Goal: Task Accomplishment & Management: Complete application form

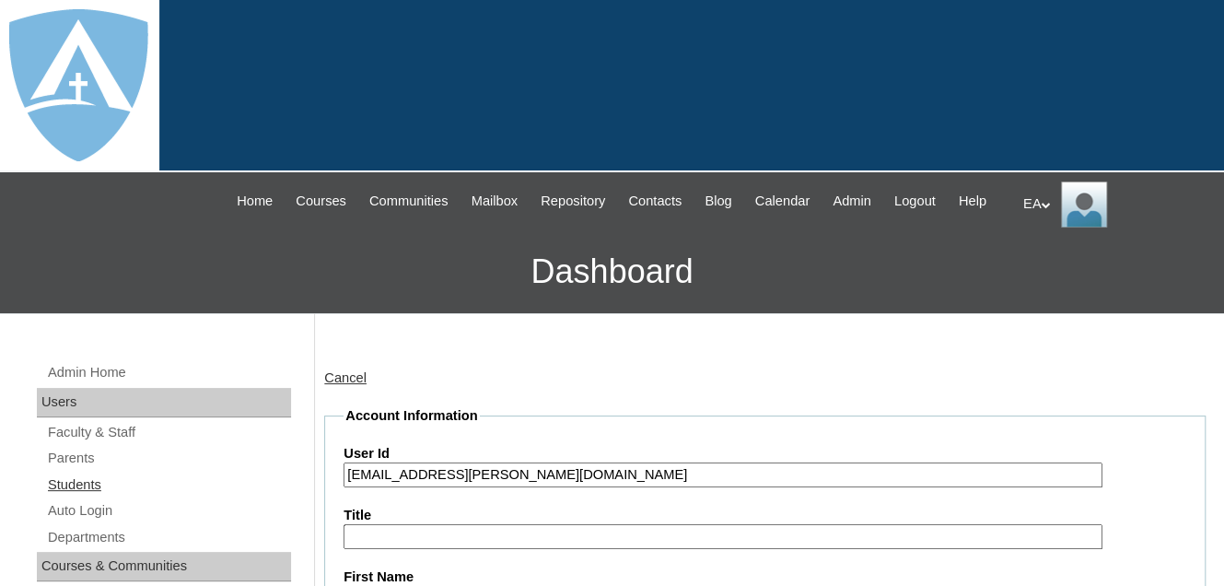
click at [64, 497] on link "Students" at bounding box center [168, 484] width 245 height 23
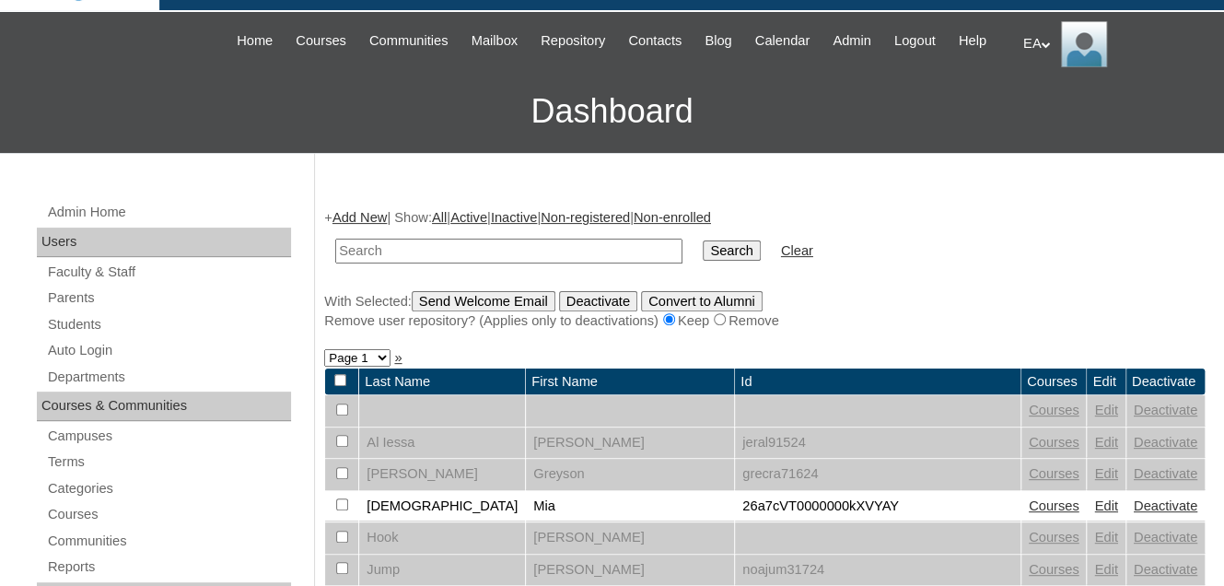
scroll to position [276, 0]
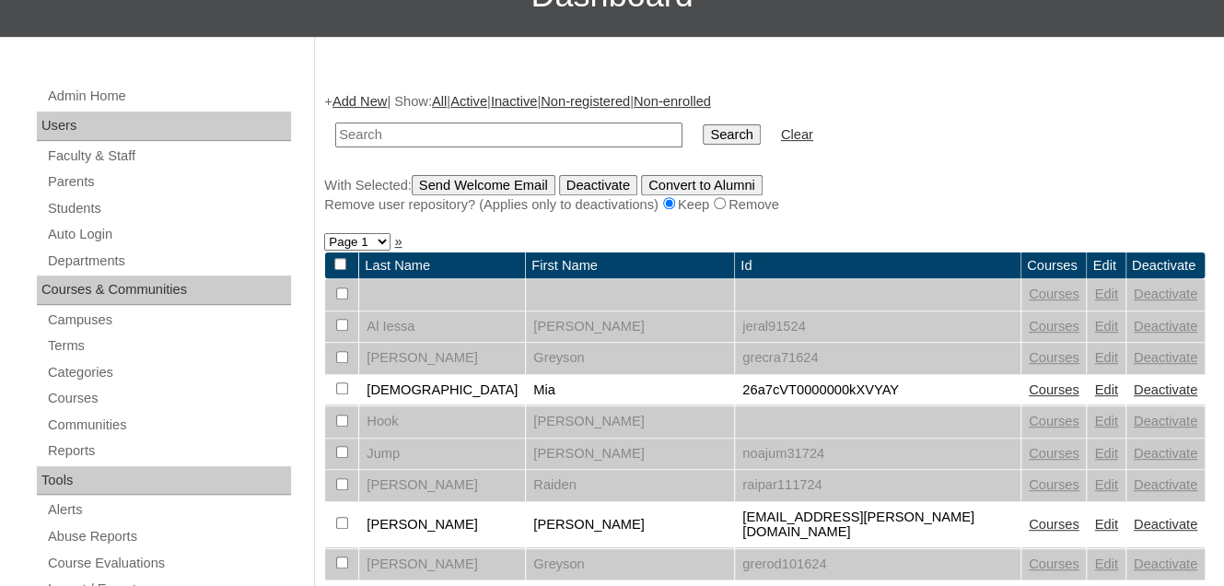
click at [460, 147] on input "text" at bounding box center [508, 135] width 347 height 25
type input "[PERSON_NAME]"
click at [703, 145] on input "Search" at bounding box center [731, 134] width 57 height 20
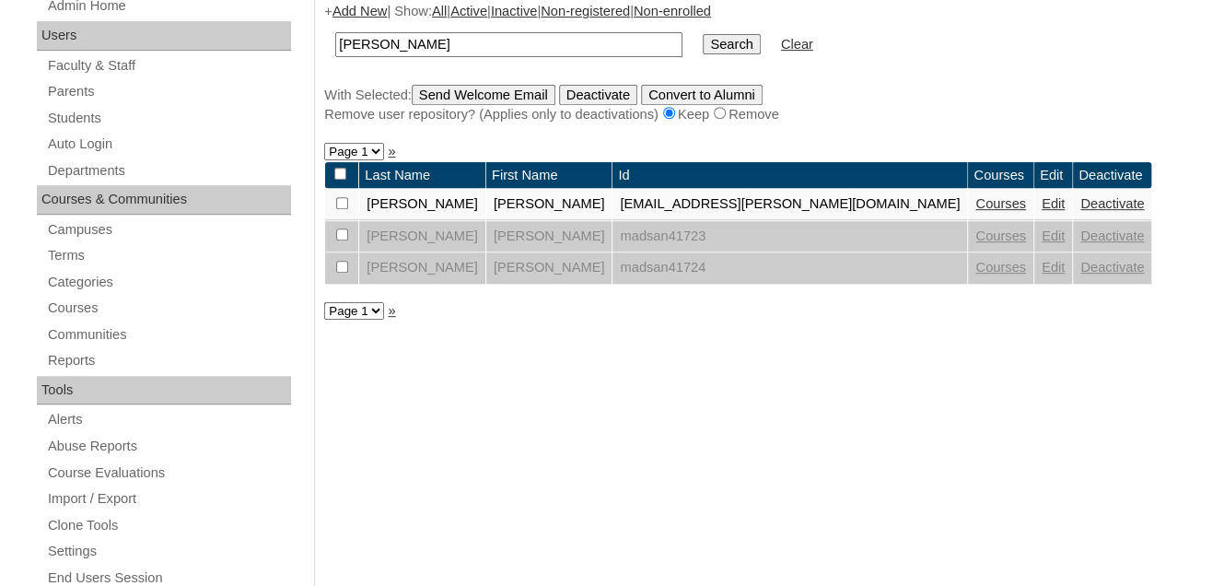
scroll to position [368, 0]
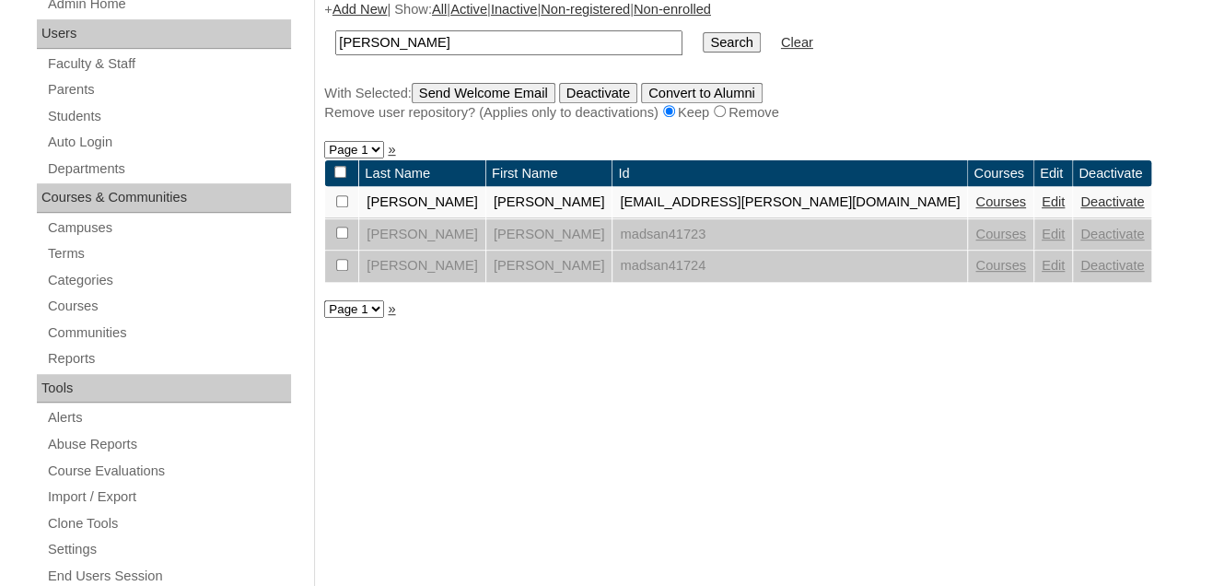
click at [976, 209] on link "Courses" at bounding box center [1001, 201] width 51 height 15
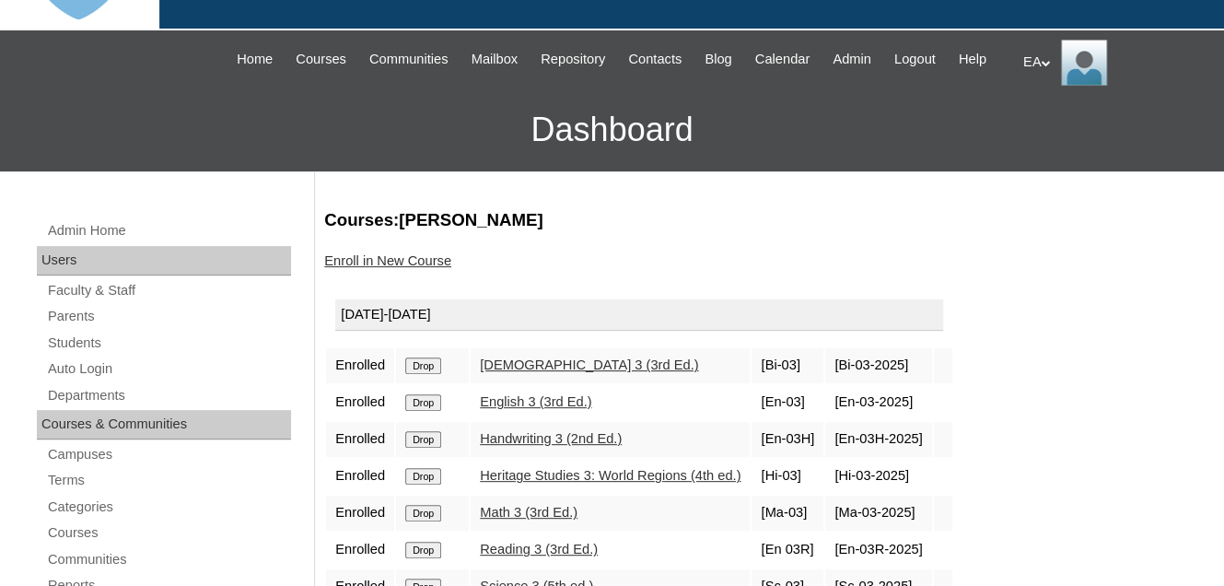
scroll to position [92, 0]
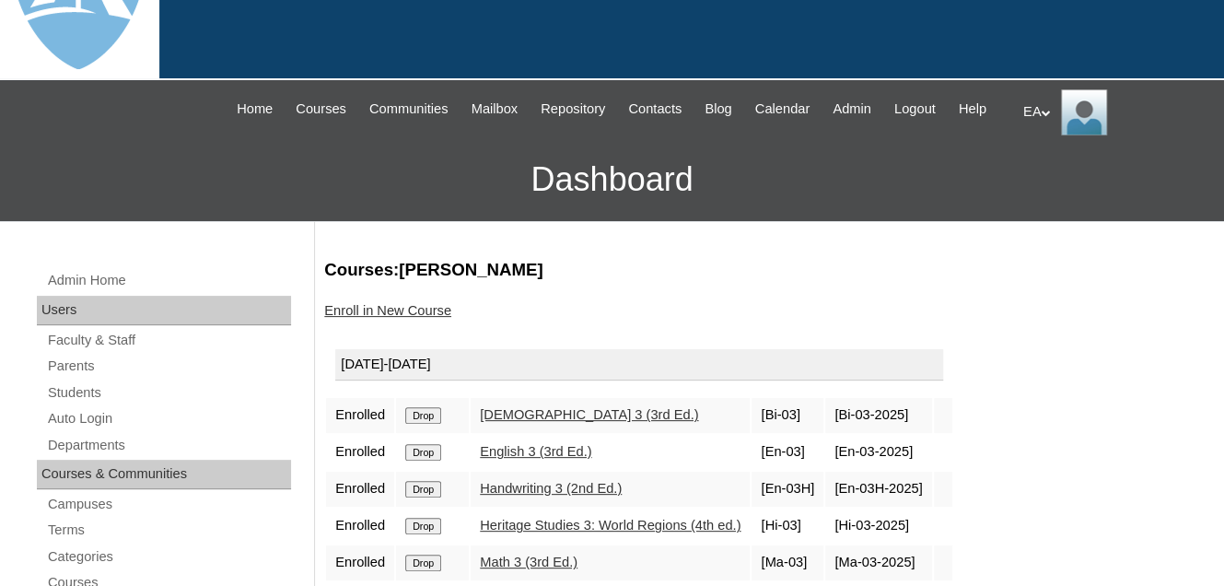
click at [379, 318] on link "Enroll in New Course" at bounding box center [387, 310] width 127 height 15
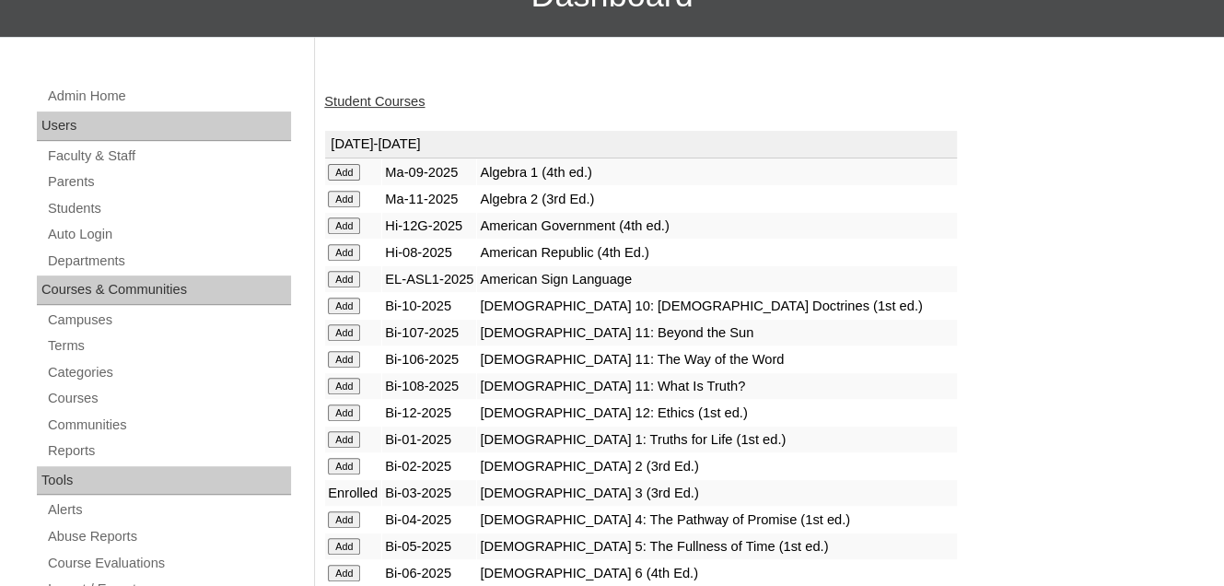
scroll to position [461, 0]
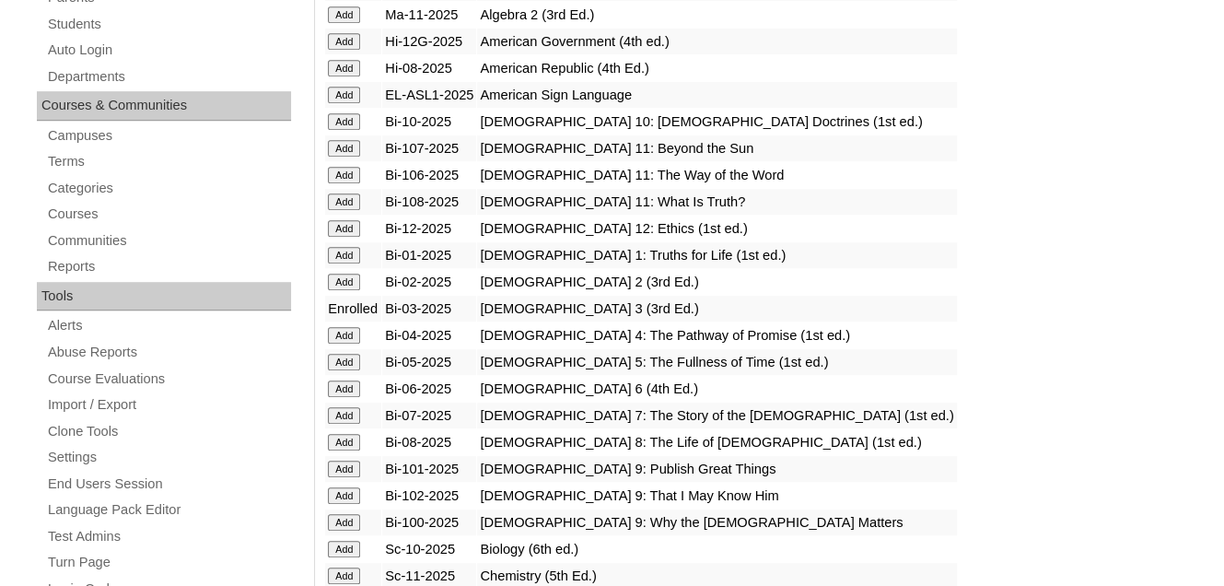
click at [352, 290] on input "Add" at bounding box center [344, 282] width 32 height 17
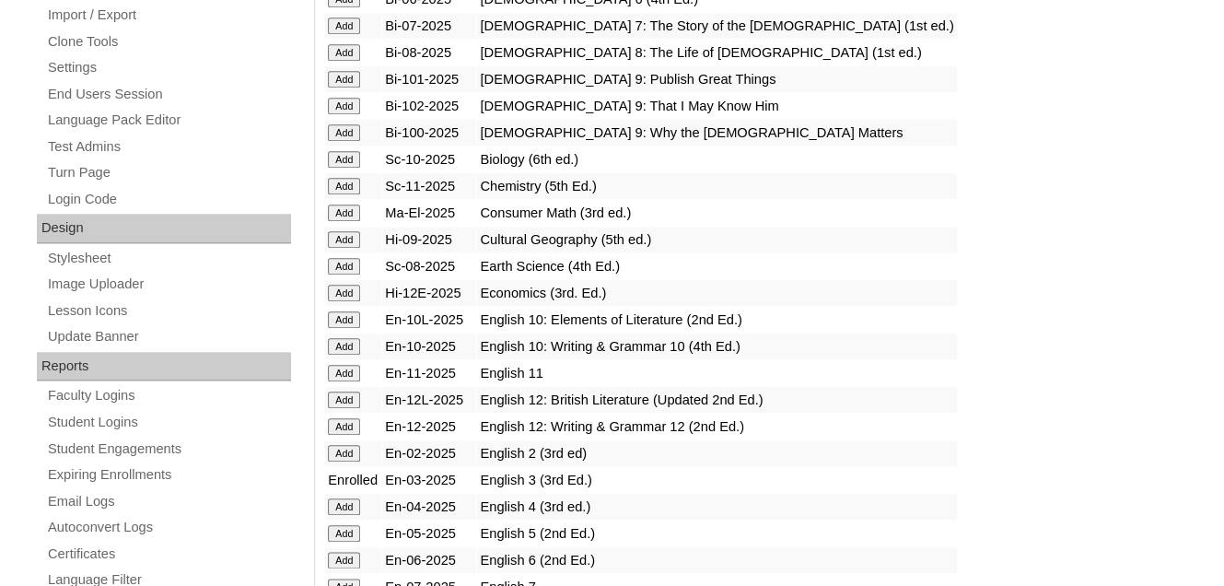
scroll to position [921, 0]
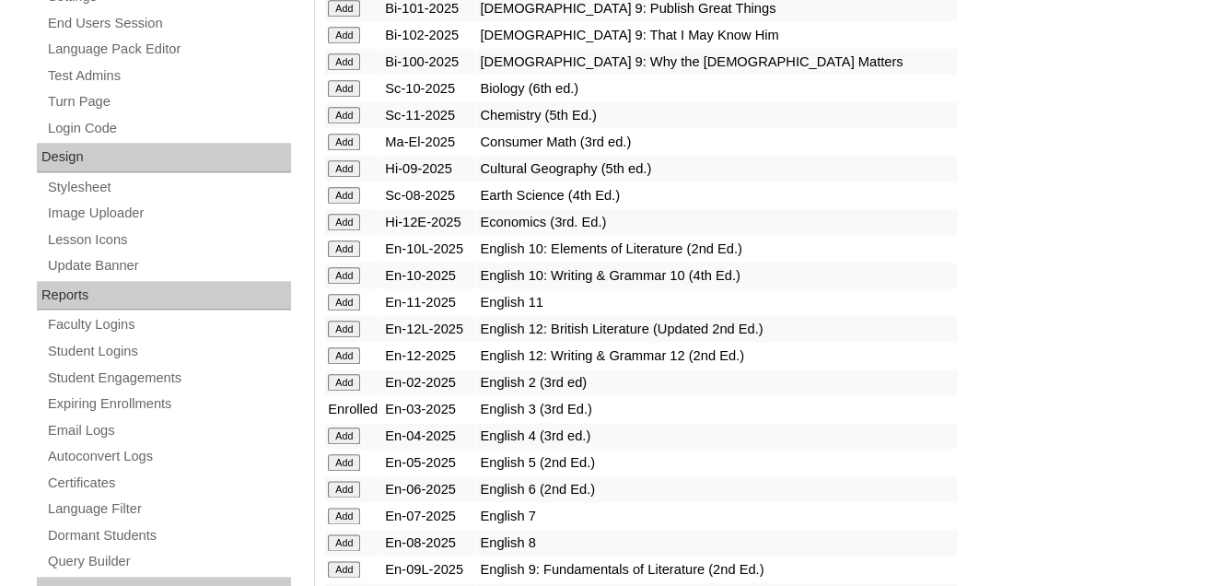
click at [351, 391] on input "Add" at bounding box center [344, 382] width 32 height 17
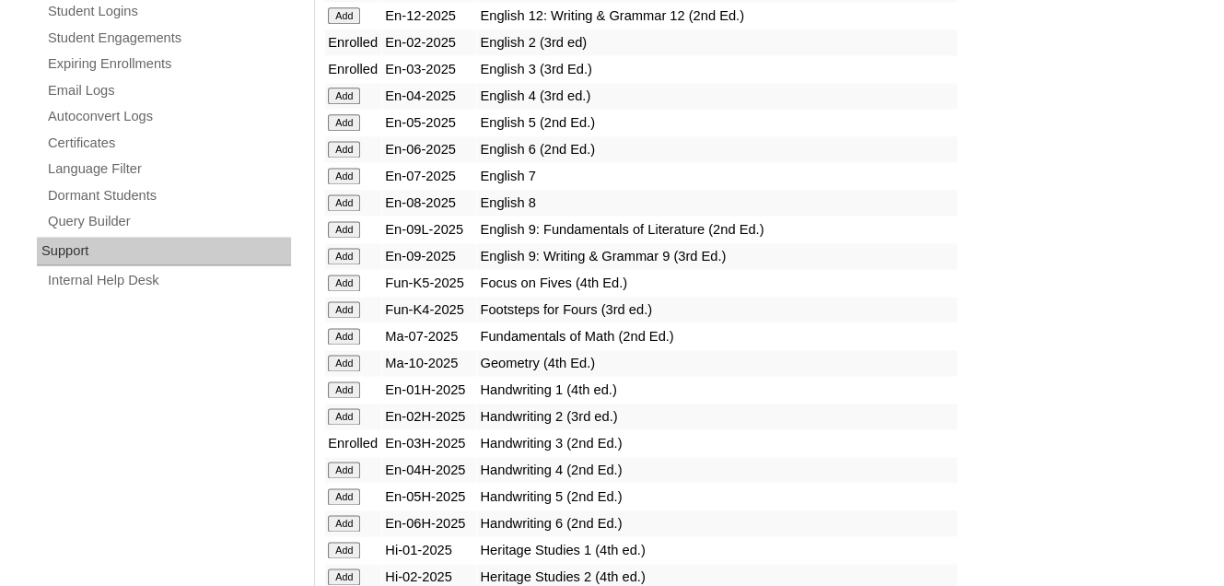
scroll to position [1290, 0]
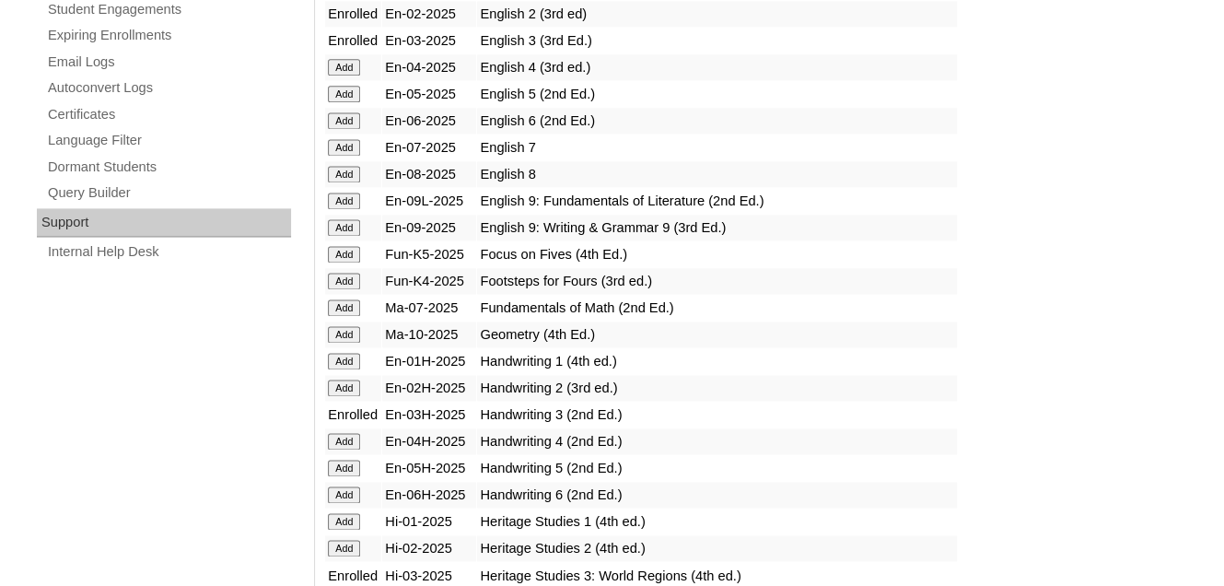
click at [351, 395] on input "Add" at bounding box center [344, 388] width 32 height 17
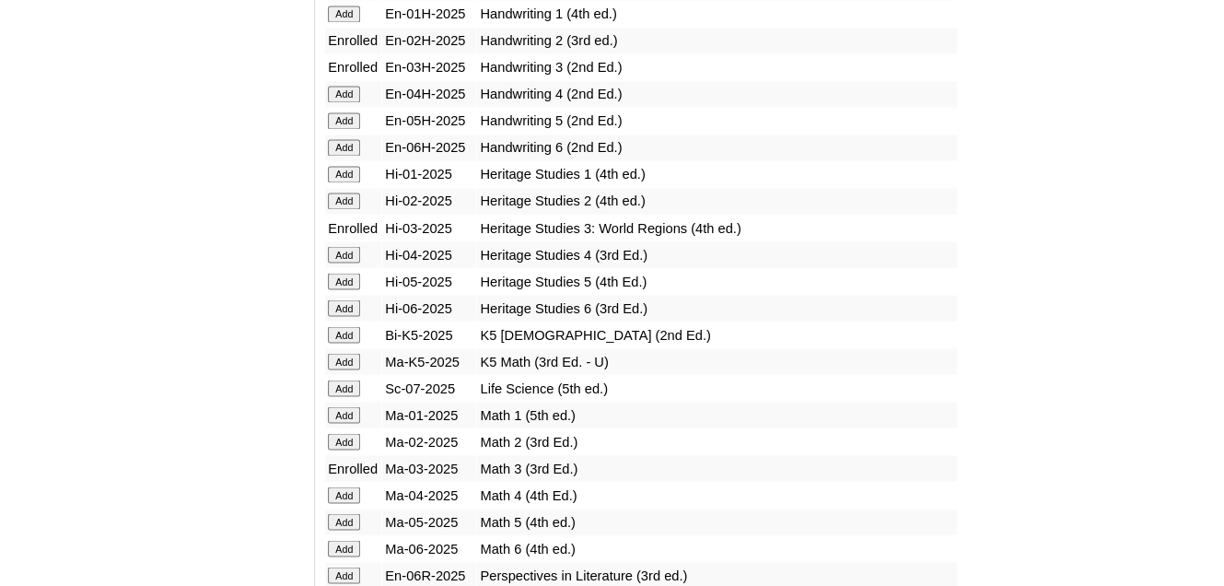
scroll to position [1658, 0]
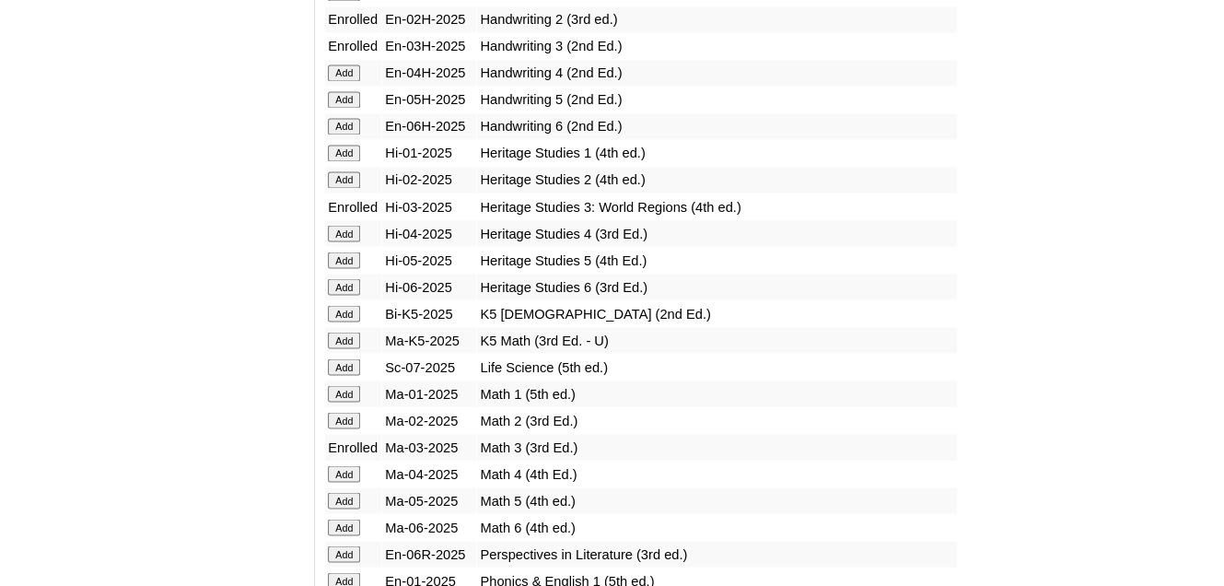
click at [340, 183] on input "Add" at bounding box center [344, 179] width 32 height 17
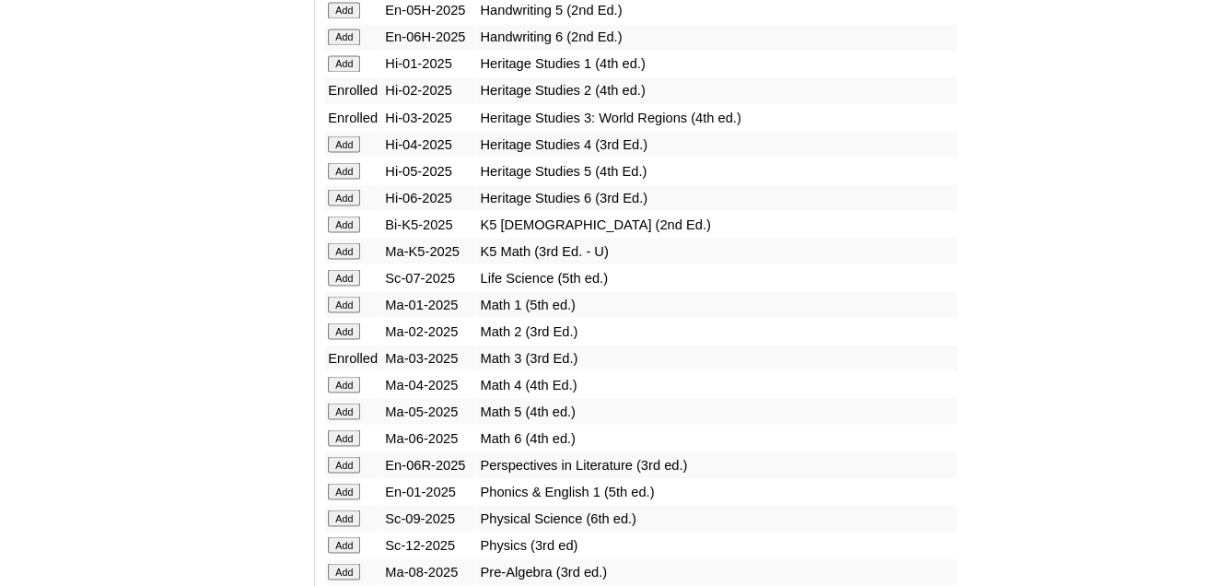
scroll to position [1750, 0]
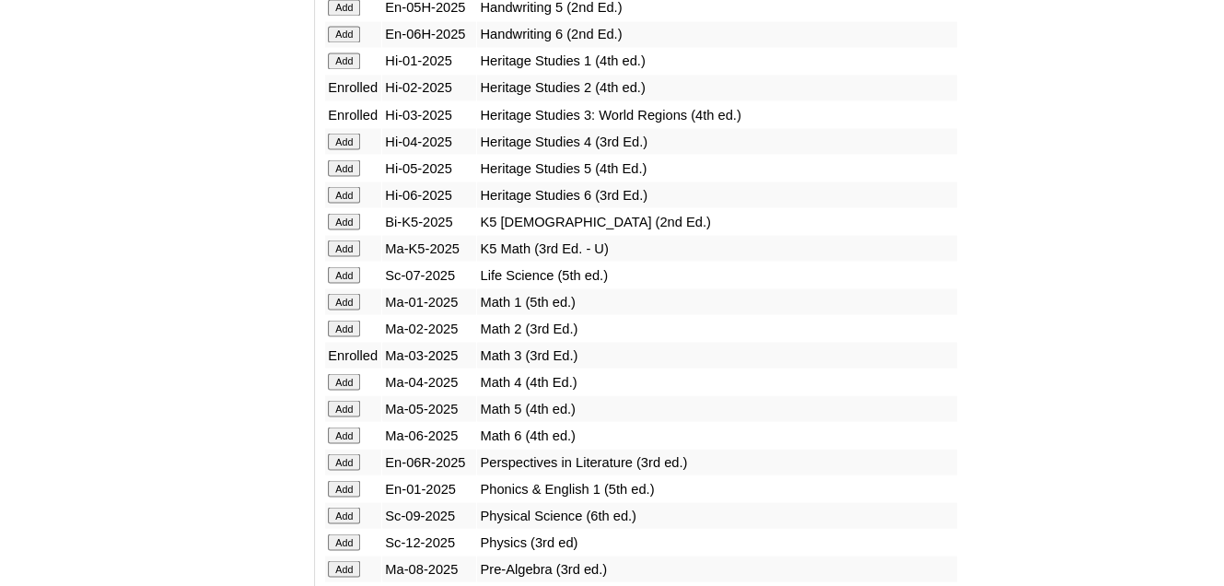
click at [345, 332] on input "Add" at bounding box center [344, 328] width 32 height 17
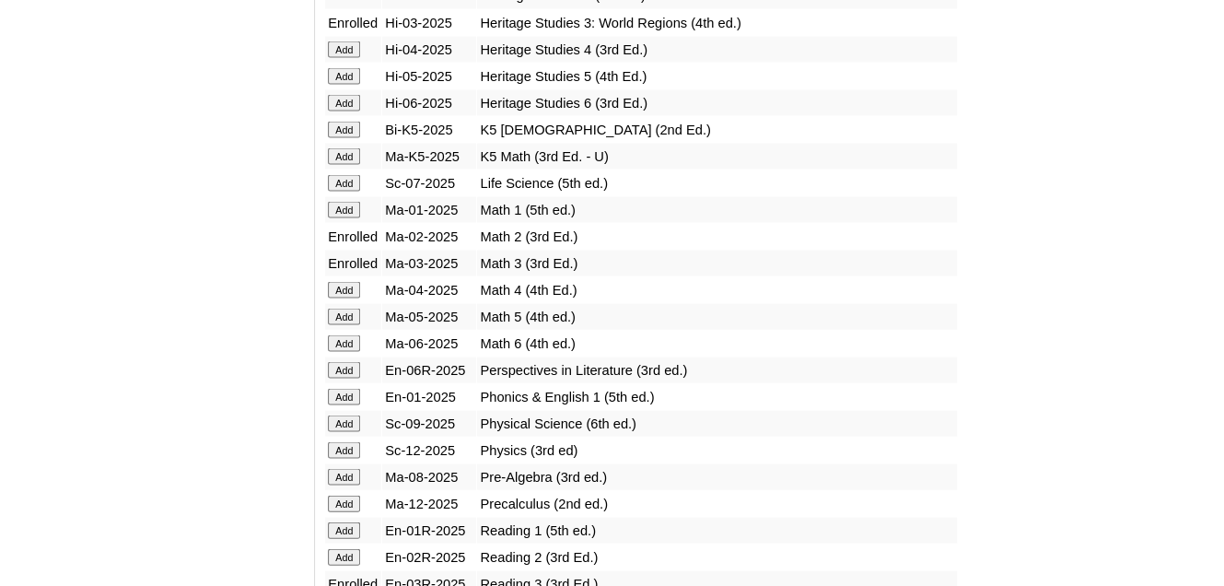
scroll to position [2027, 0]
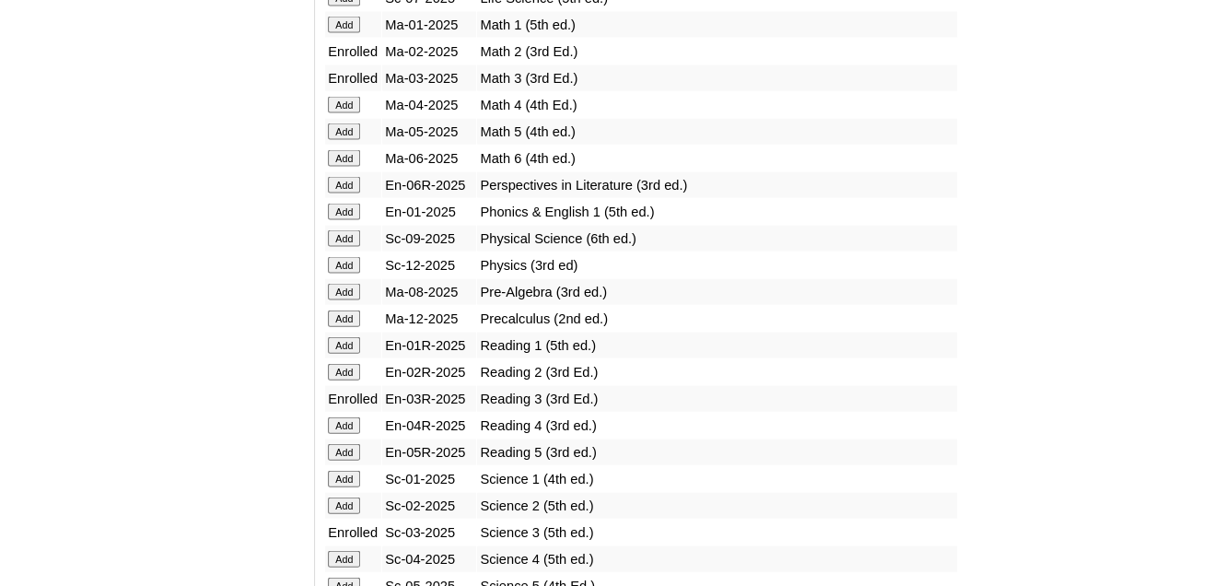
click at [359, 368] on input "Add" at bounding box center [344, 372] width 32 height 17
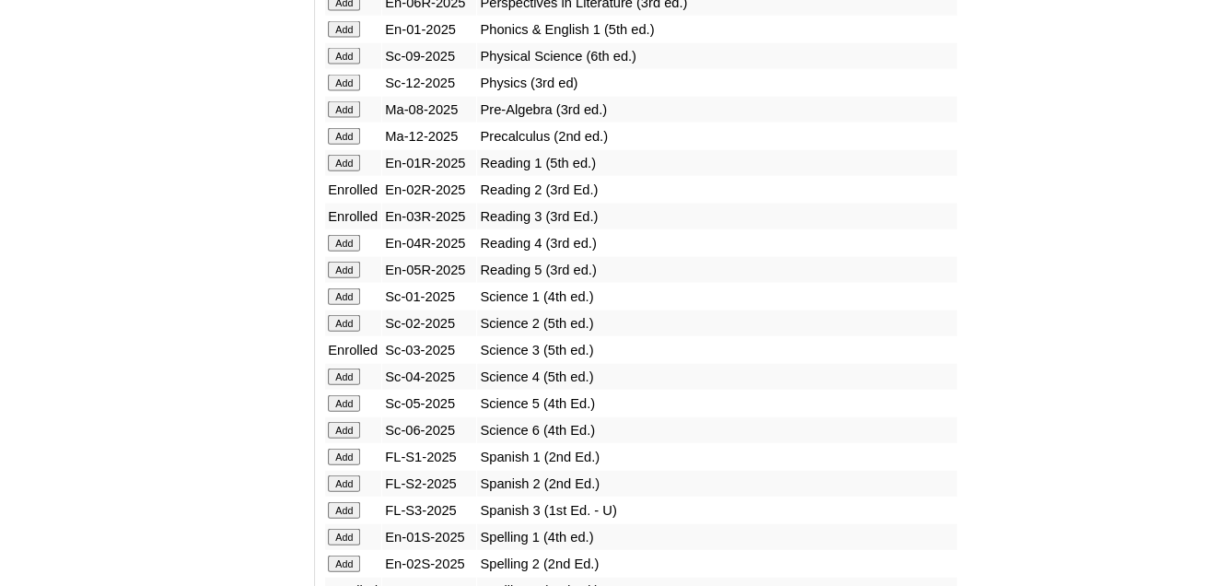
scroll to position [2211, 0]
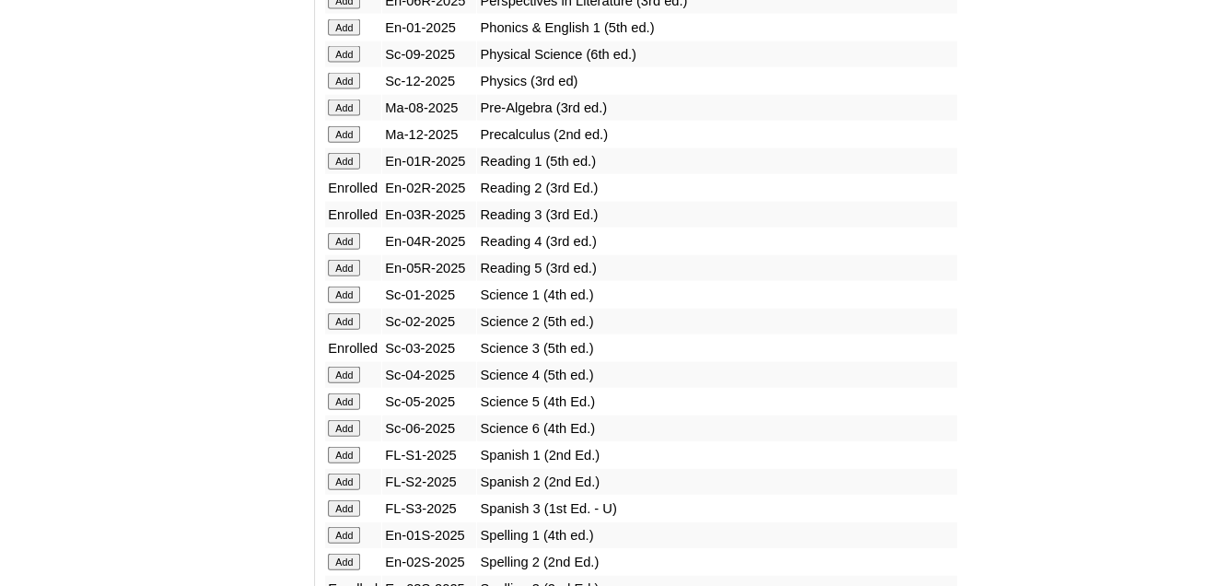
click at [353, 317] on input "Add" at bounding box center [344, 321] width 32 height 17
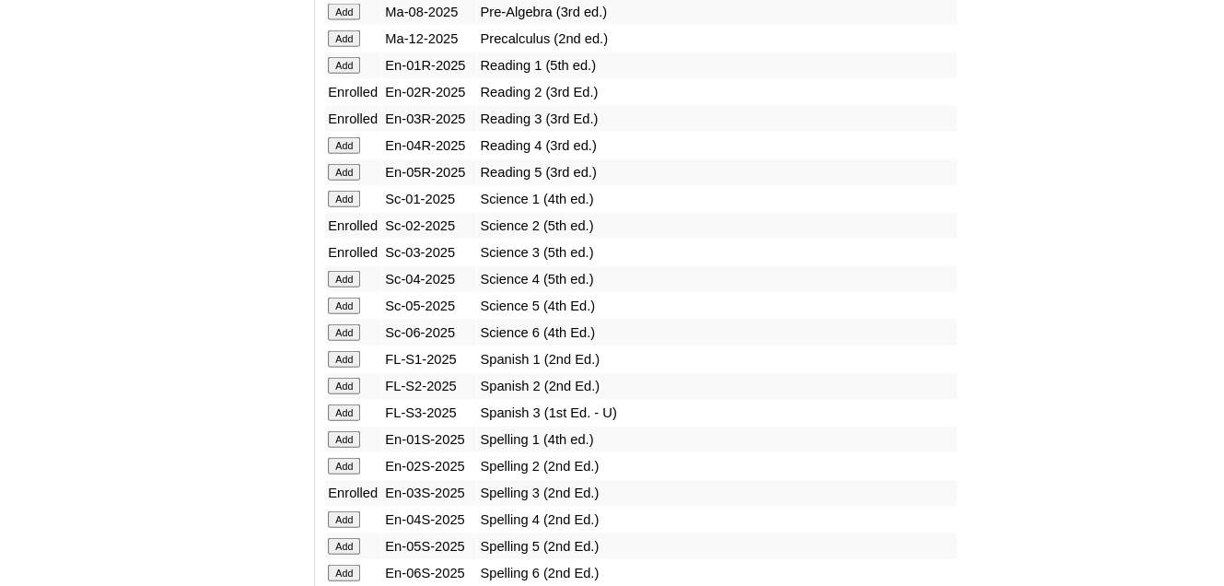
scroll to position [2303, 0]
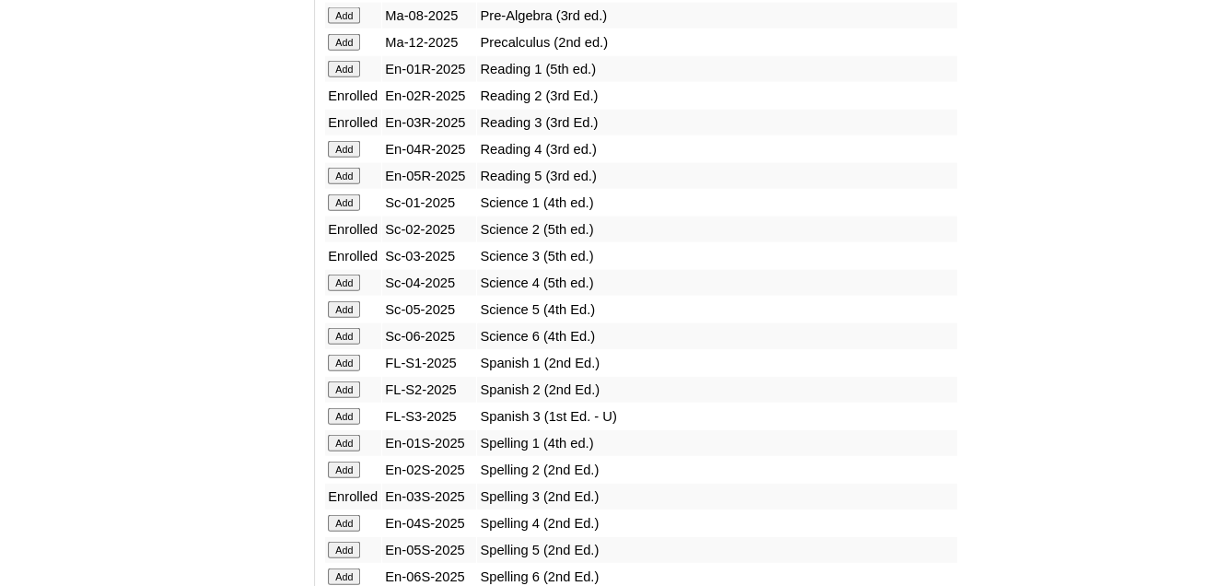
click at [343, 462] on input "Add" at bounding box center [344, 470] width 32 height 17
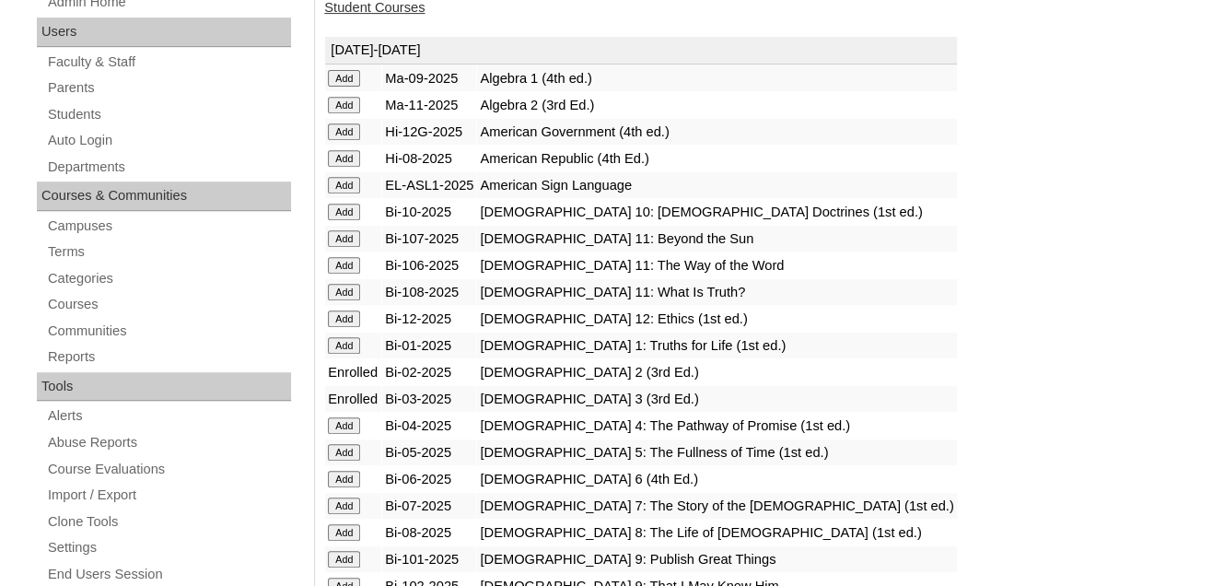
scroll to position [368, 0]
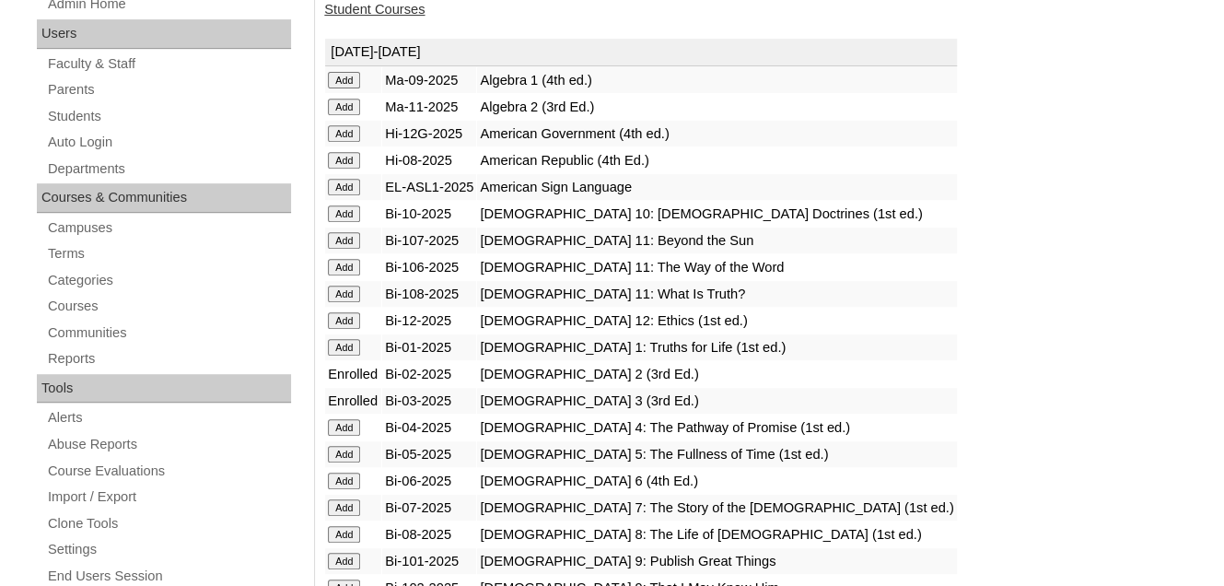
click at [377, 17] on link "Student Courses" at bounding box center [374, 9] width 100 height 15
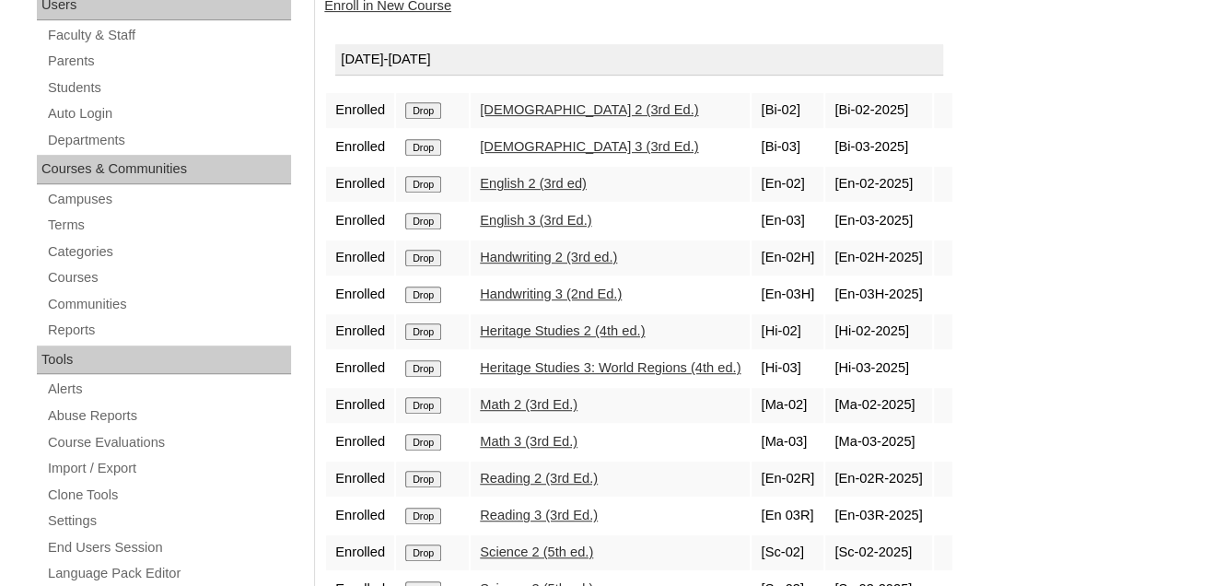
scroll to position [92, 0]
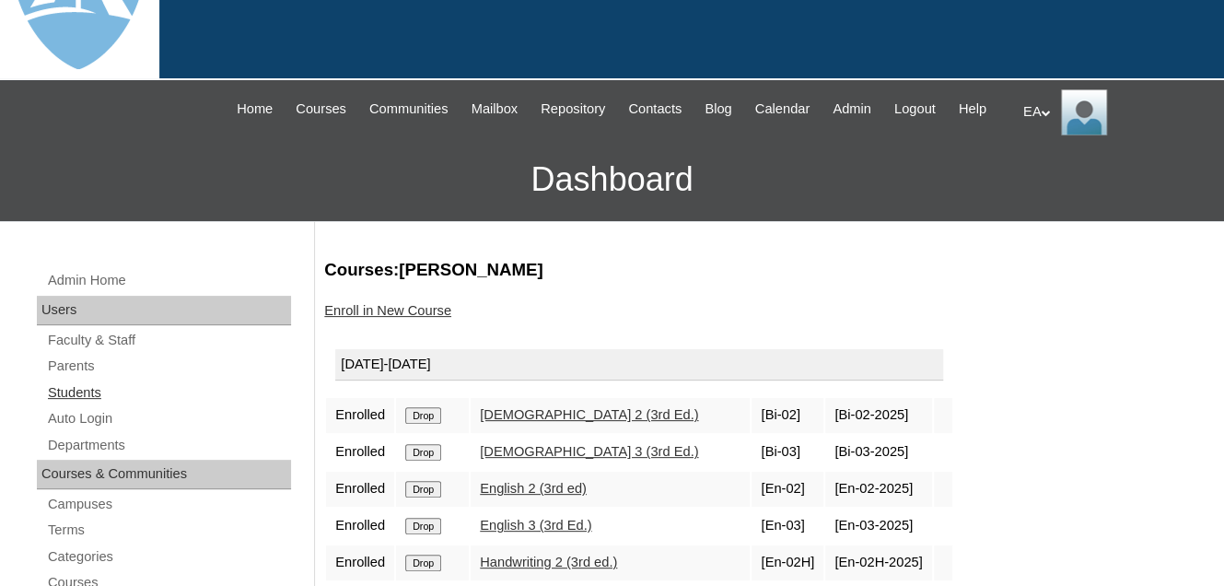
click at [83, 404] on link "Students" at bounding box center [168, 392] width 245 height 23
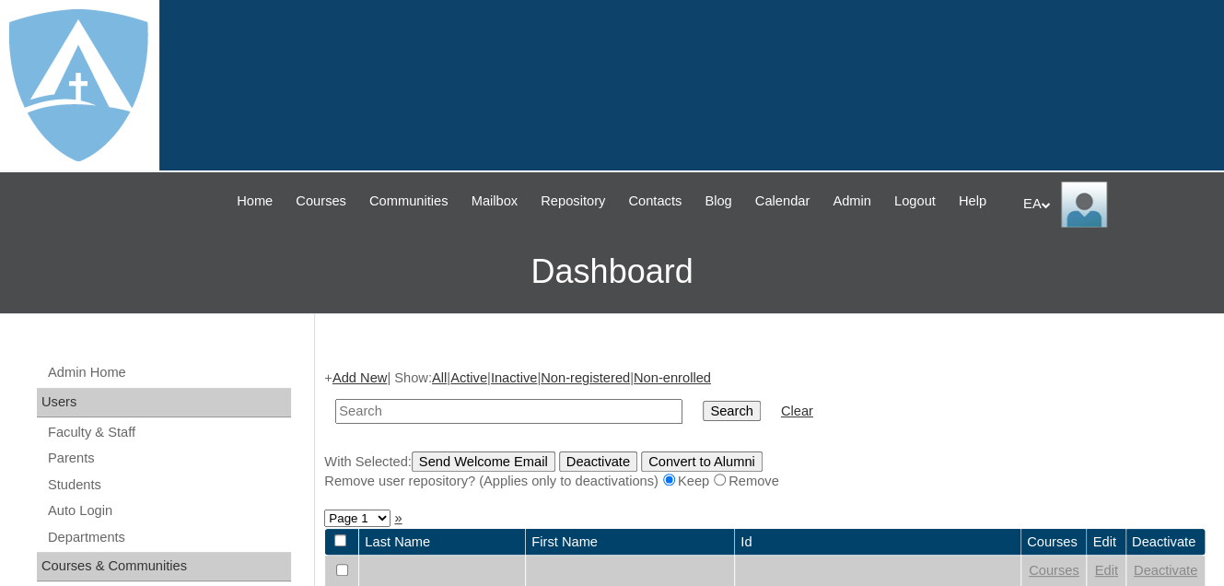
click at [464, 424] on input "text" at bounding box center [508, 411] width 347 height 25
type input "Daniel"
click at [703, 421] on input "Search" at bounding box center [731, 411] width 57 height 20
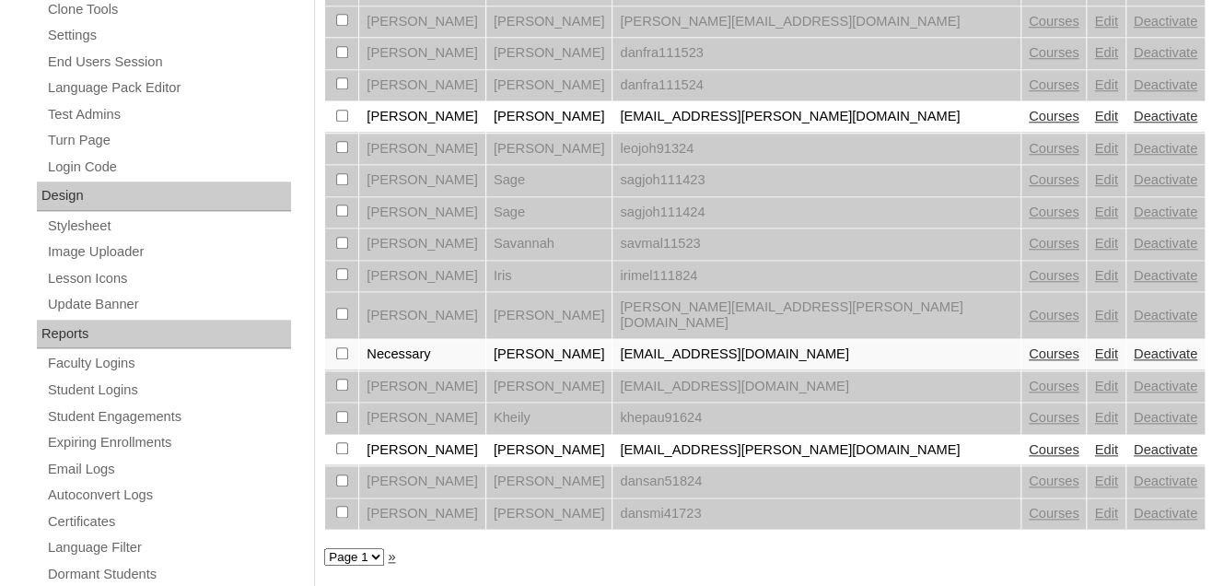
scroll to position [1036, 0]
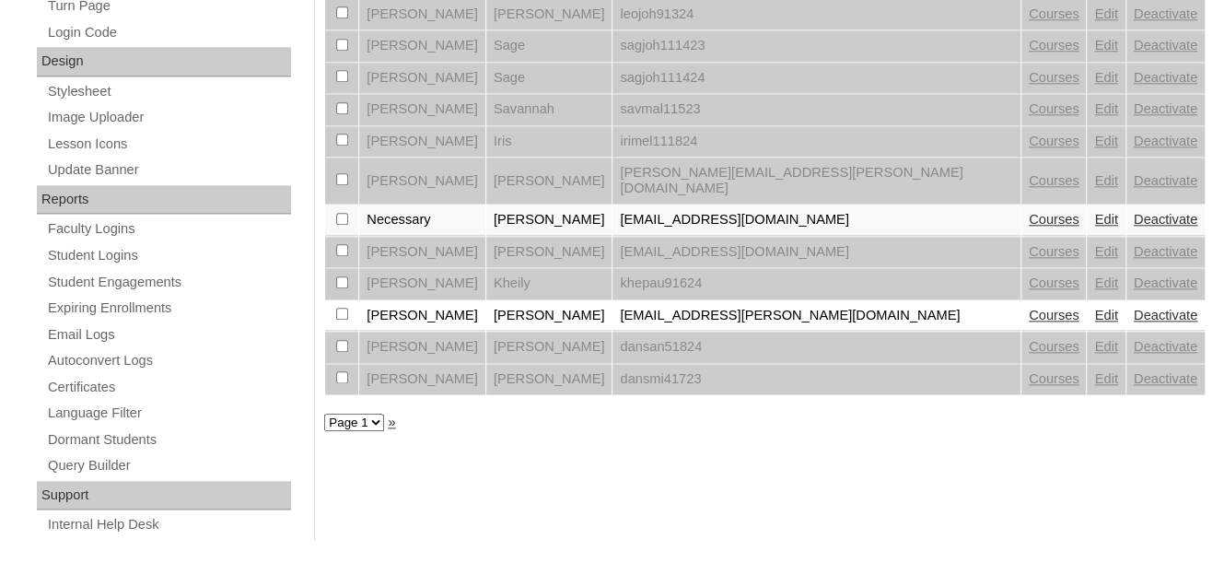
click at [1029, 308] on link "Courses" at bounding box center [1054, 315] width 51 height 15
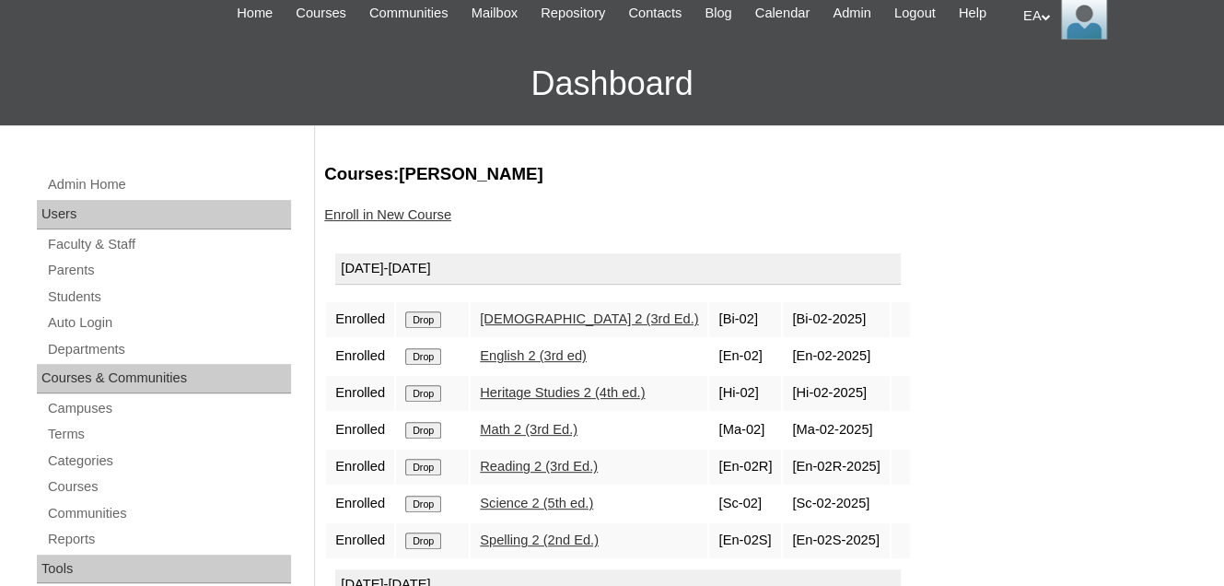
scroll to position [184, 0]
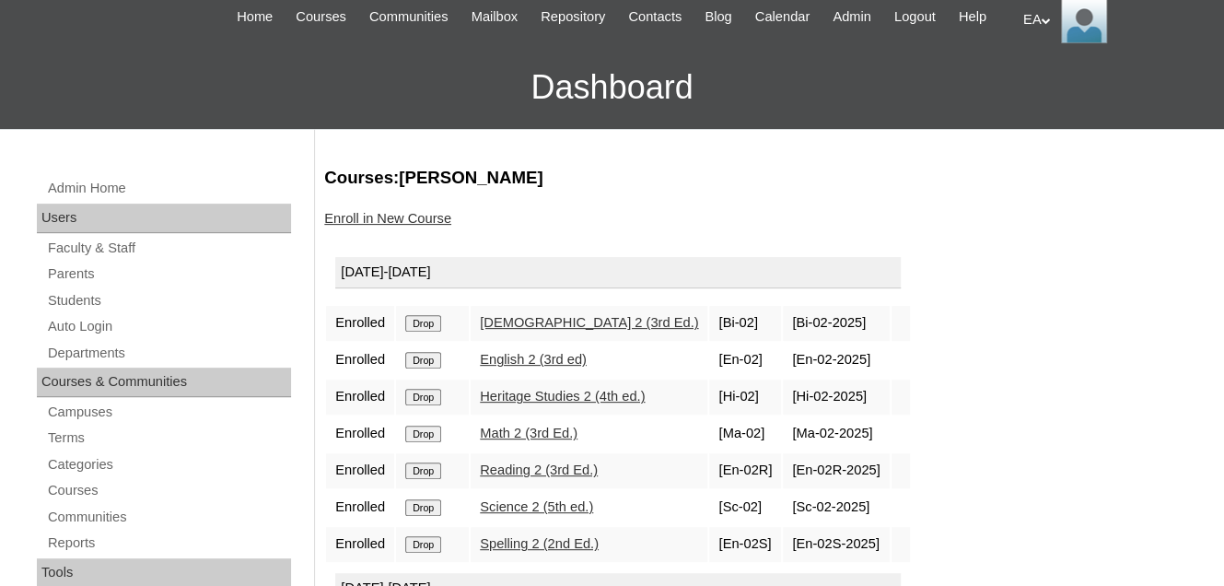
click at [409, 226] on link "Enroll in New Course" at bounding box center [387, 218] width 127 height 15
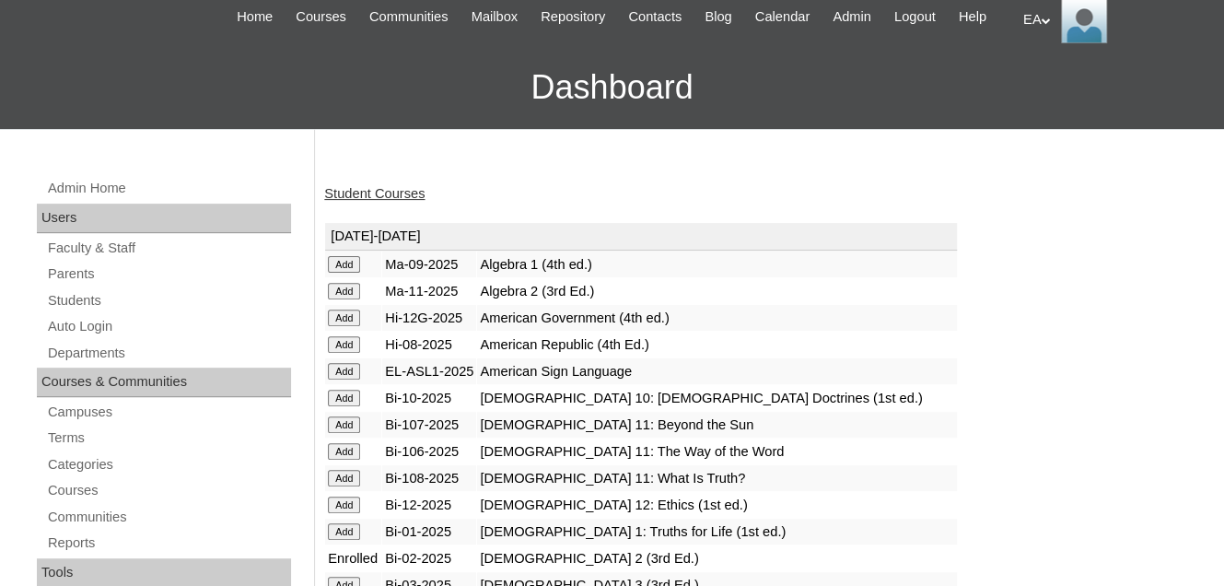
scroll to position [368, 0]
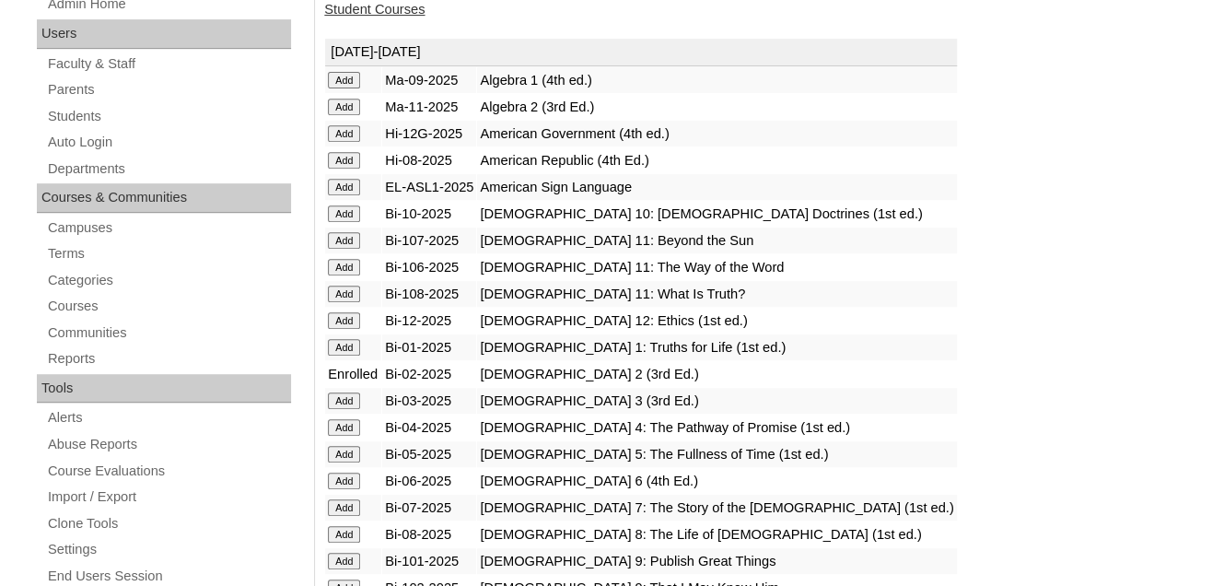
click at [351, 356] on input "Add" at bounding box center [344, 347] width 32 height 17
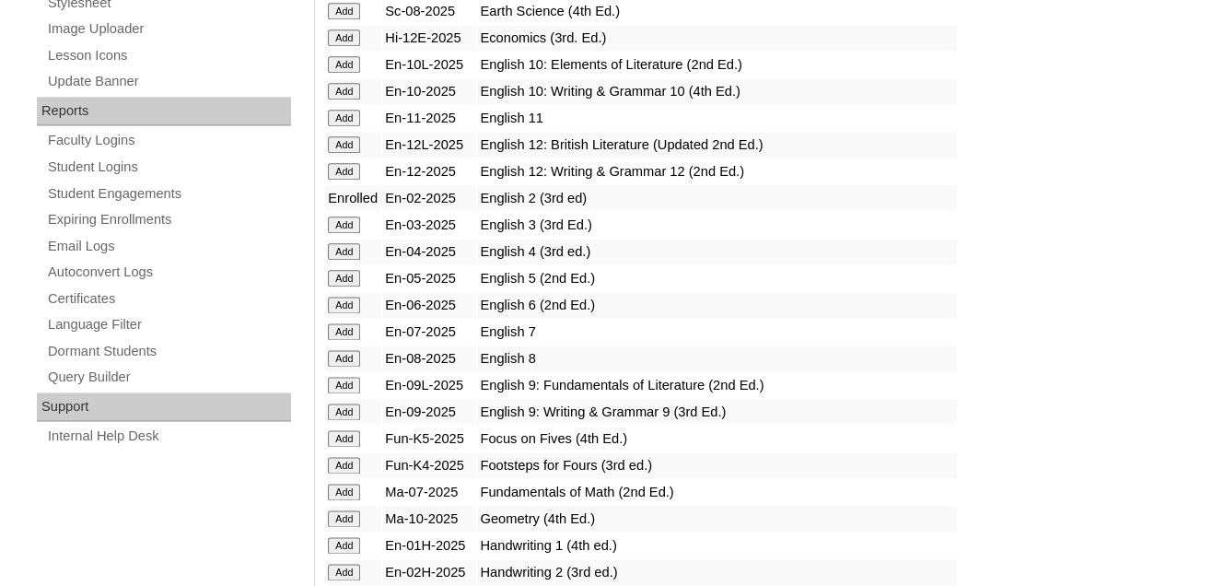
scroll to position [1290, 0]
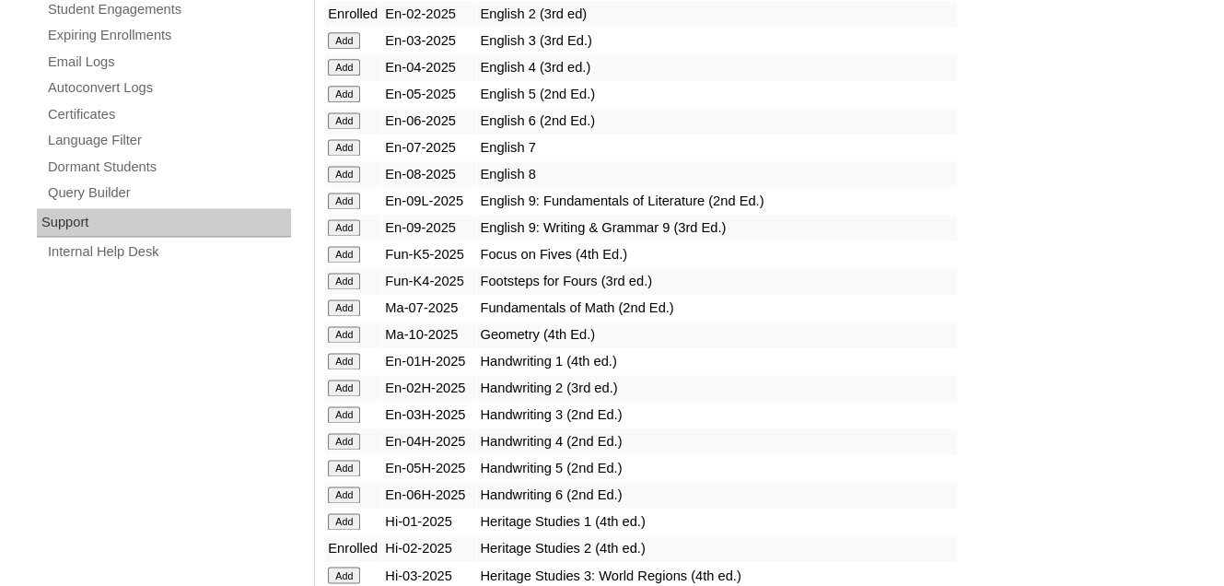
click at [346, 365] on input "Add" at bounding box center [344, 361] width 32 height 17
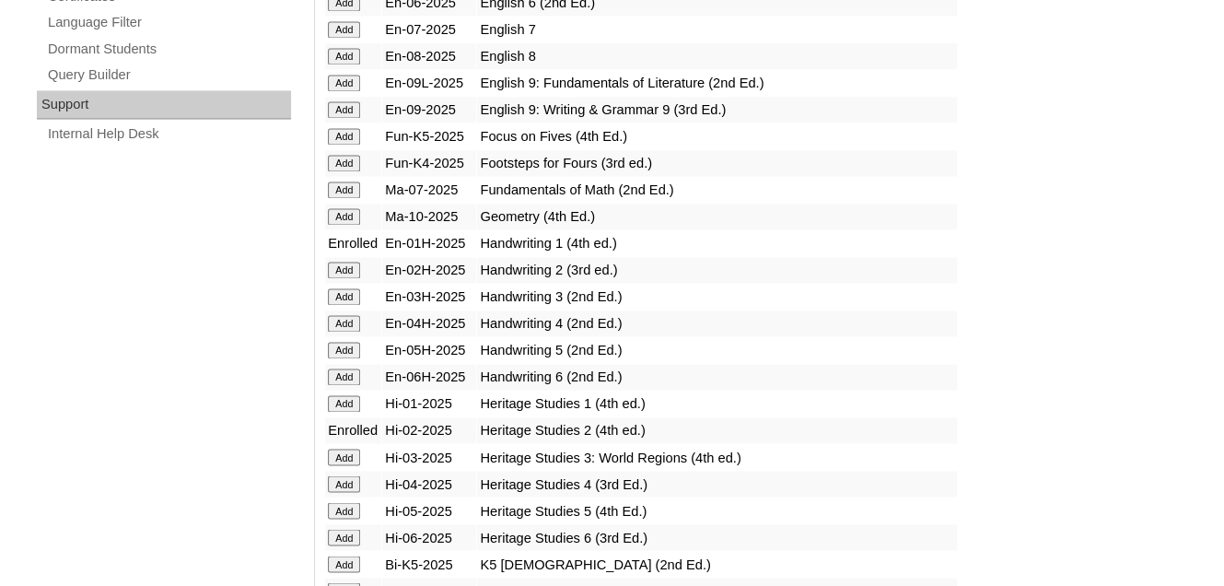
scroll to position [1474, 0]
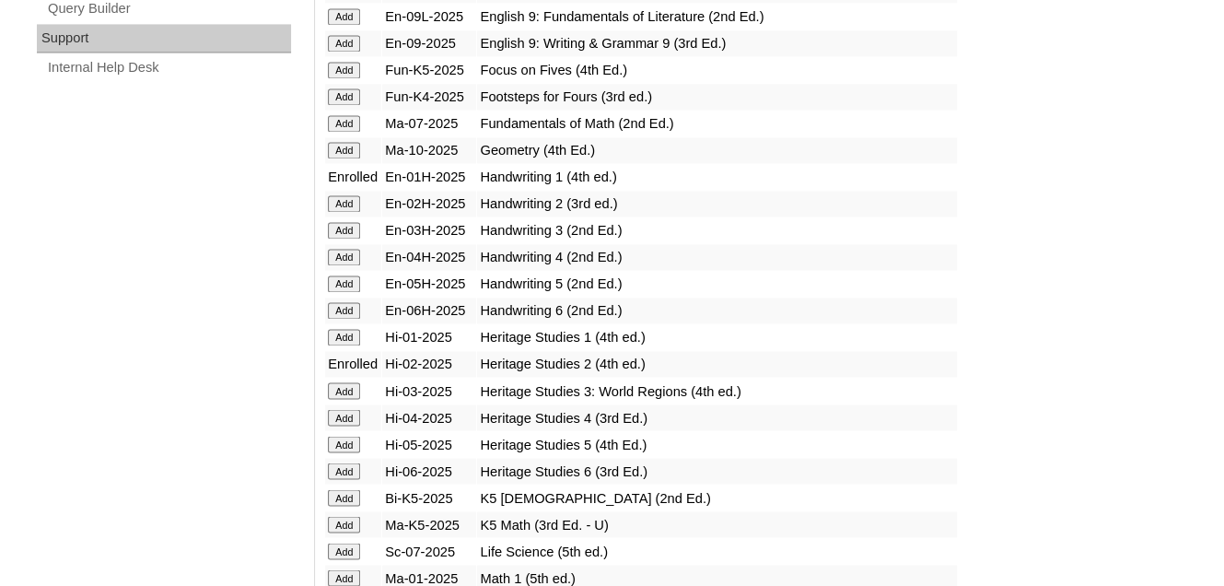
click at [350, 342] on input "Add" at bounding box center [344, 337] width 32 height 17
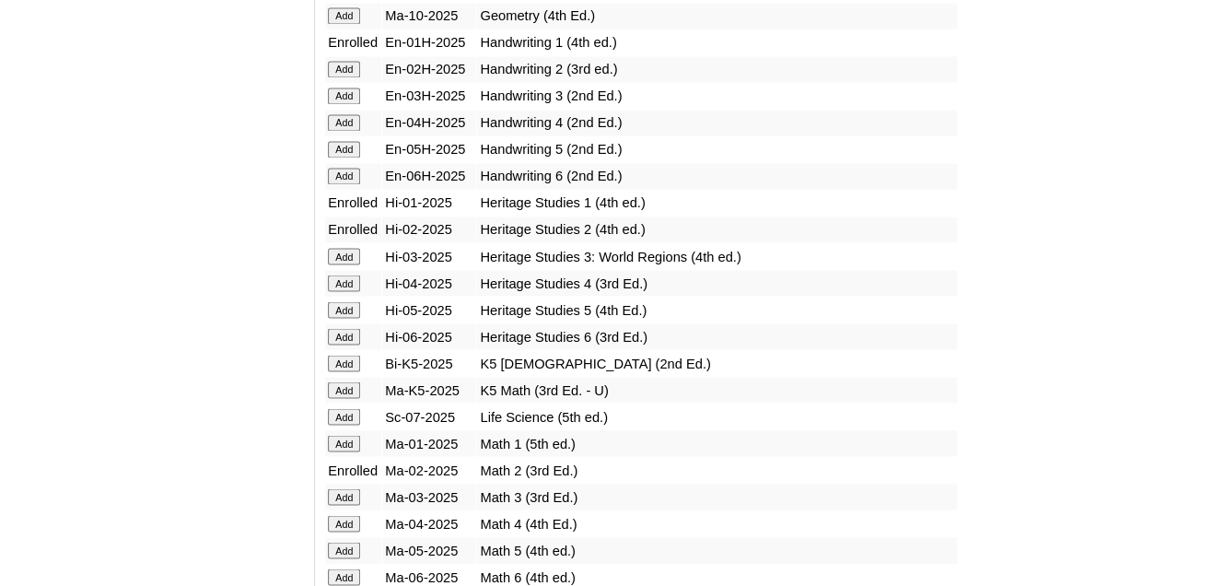
scroll to position [1658, 0]
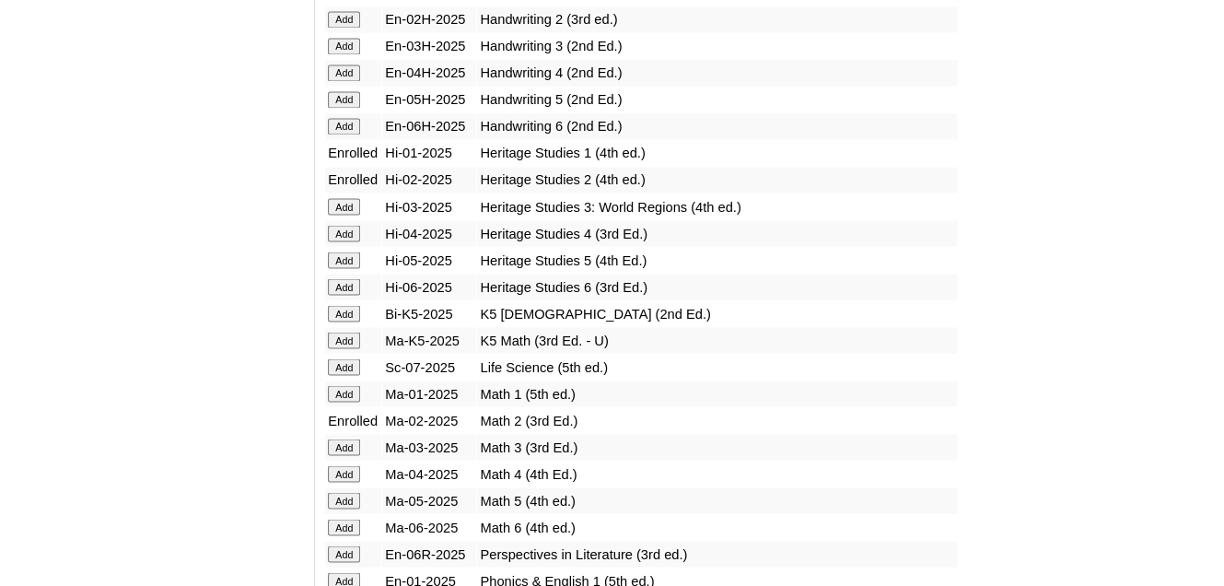
click at [341, 396] on input "Add" at bounding box center [344, 393] width 32 height 17
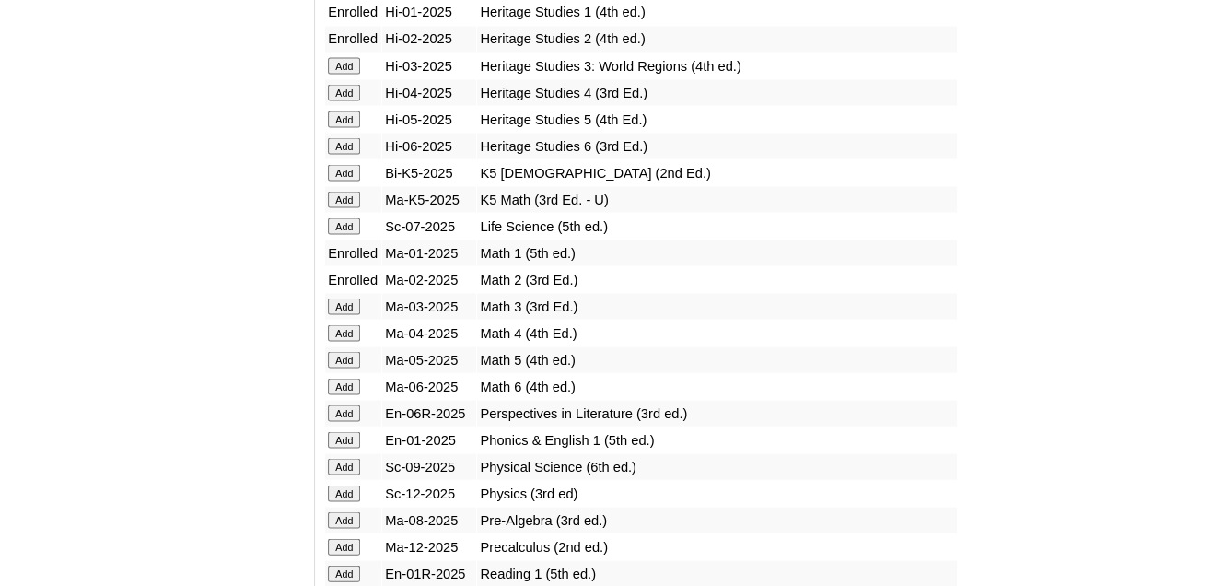
scroll to position [1842, 0]
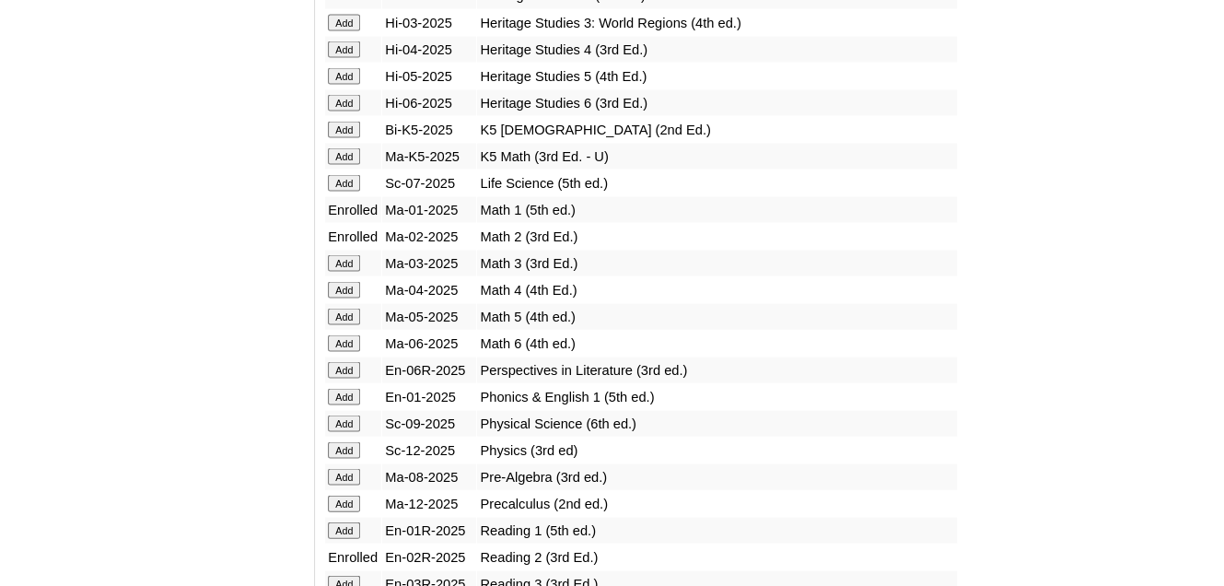
click at [345, 395] on input "Add" at bounding box center [344, 396] width 32 height 17
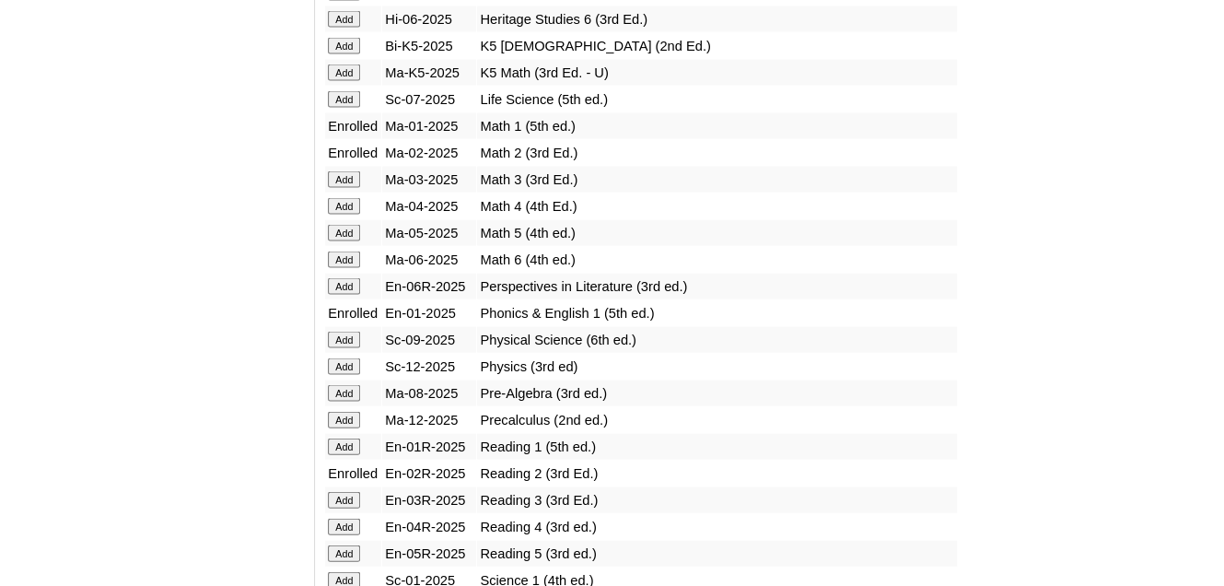
scroll to position [1935, 0]
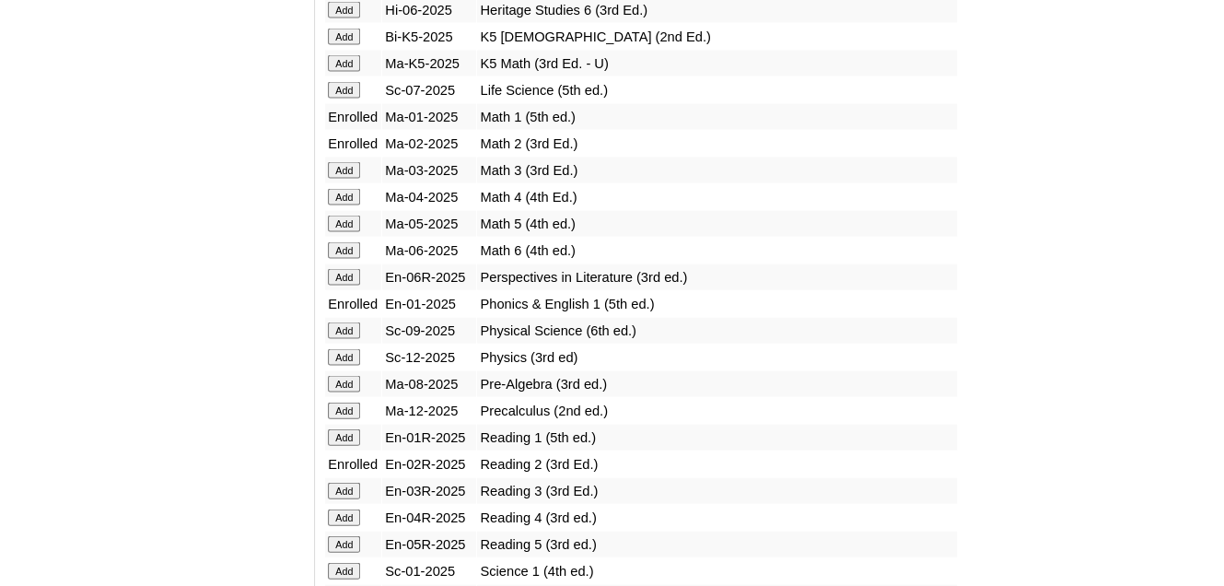
click at [349, 431] on input "Add" at bounding box center [344, 437] width 32 height 17
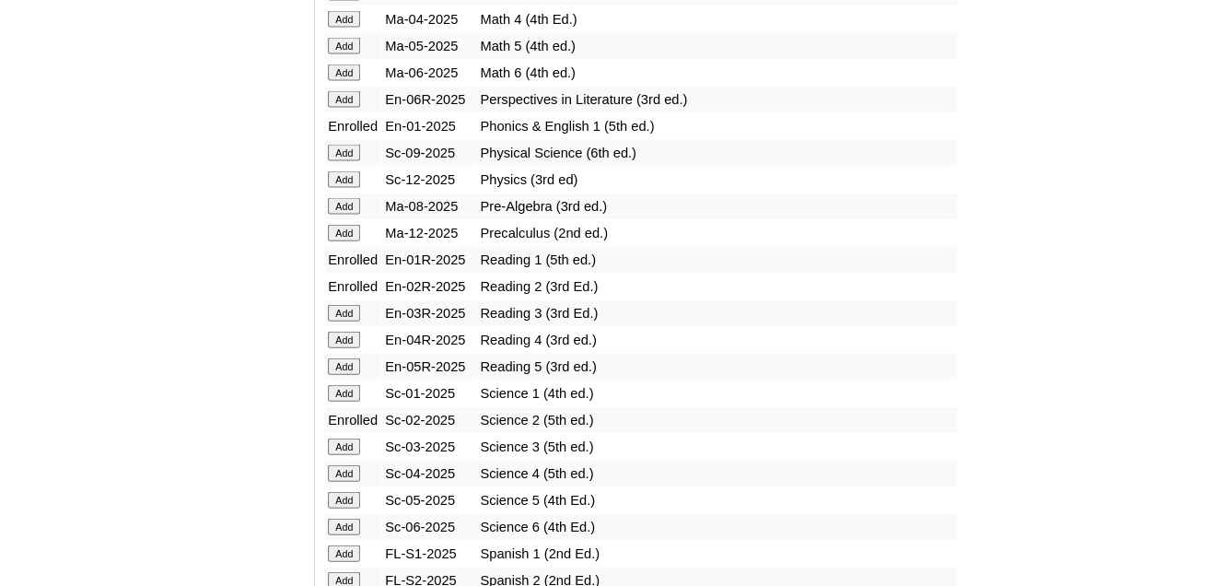
scroll to position [2119, 0]
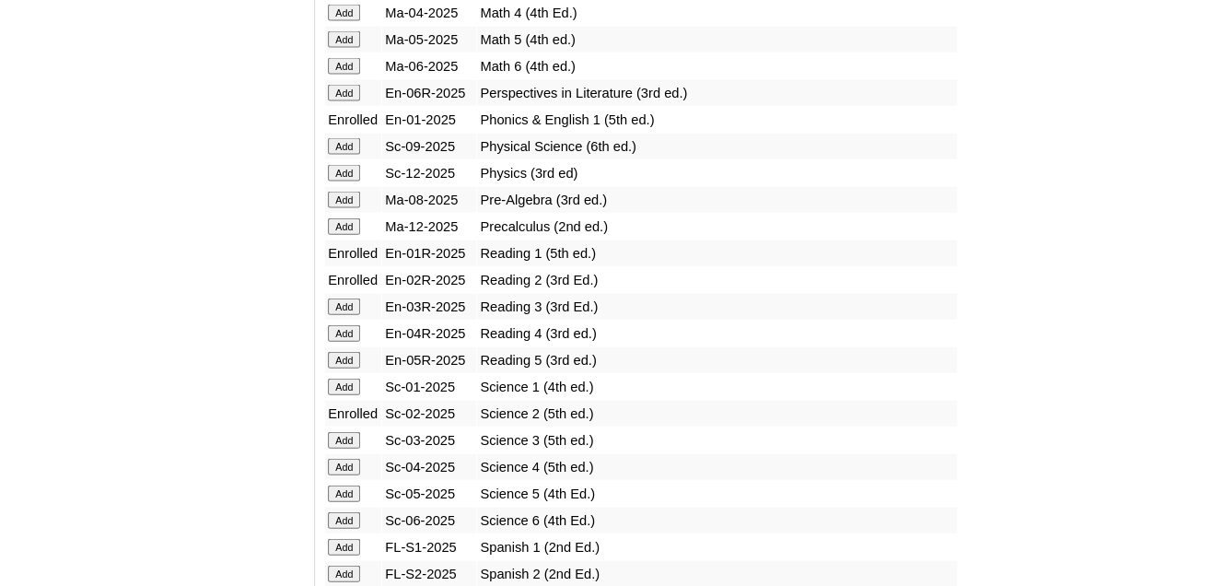
click at [345, 380] on input "Add" at bounding box center [344, 387] width 32 height 17
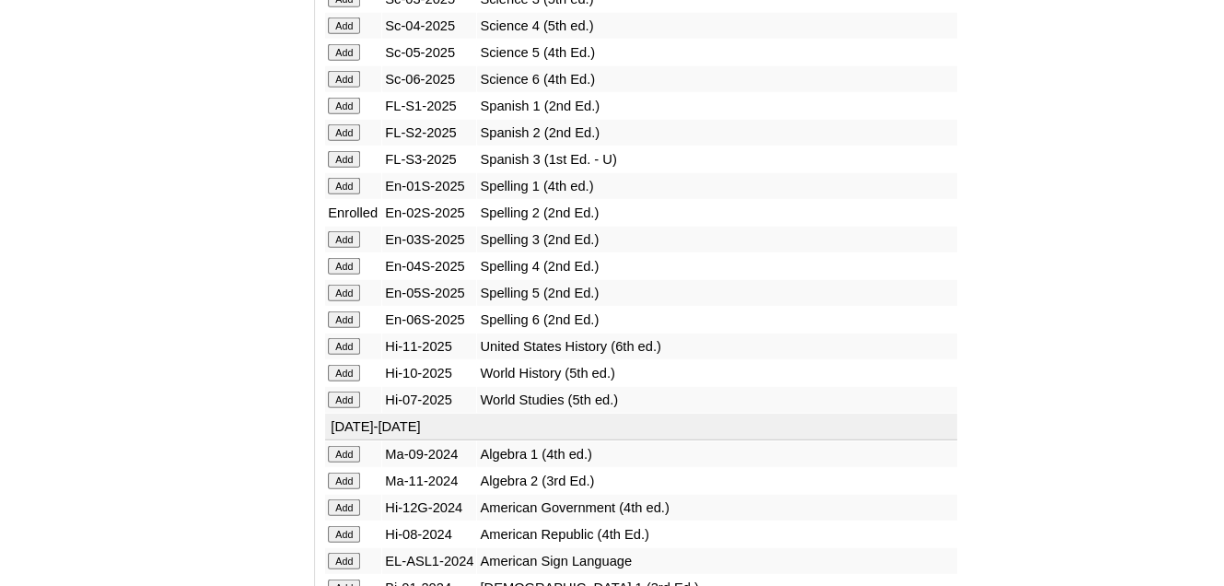
scroll to position [2395, 0]
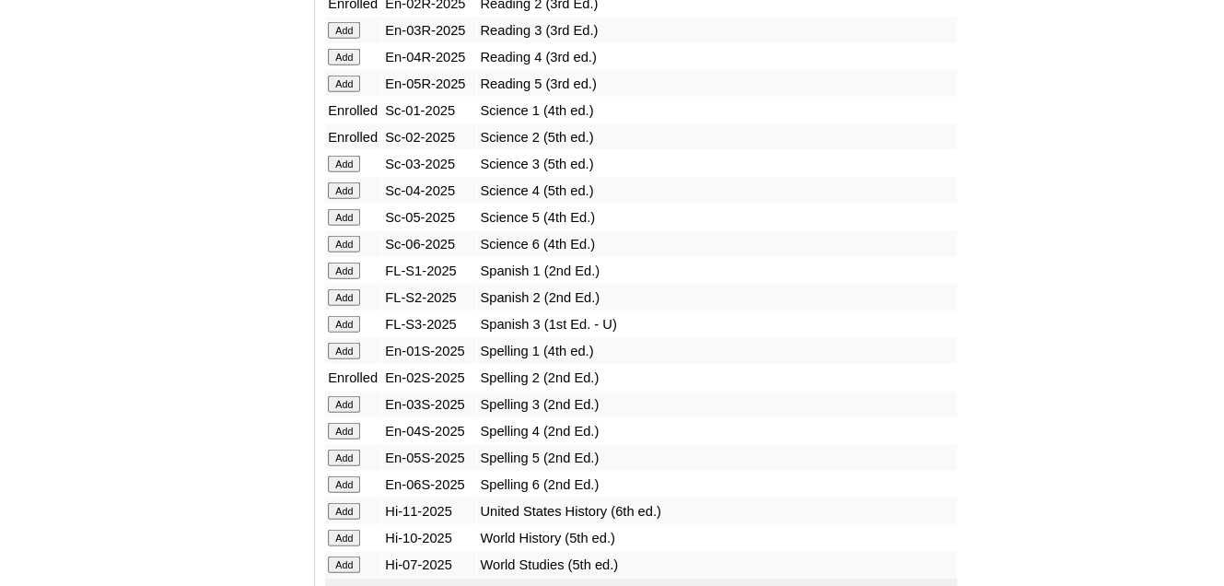
click at [351, 345] on input "Add" at bounding box center [344, 351] width 32 height 17
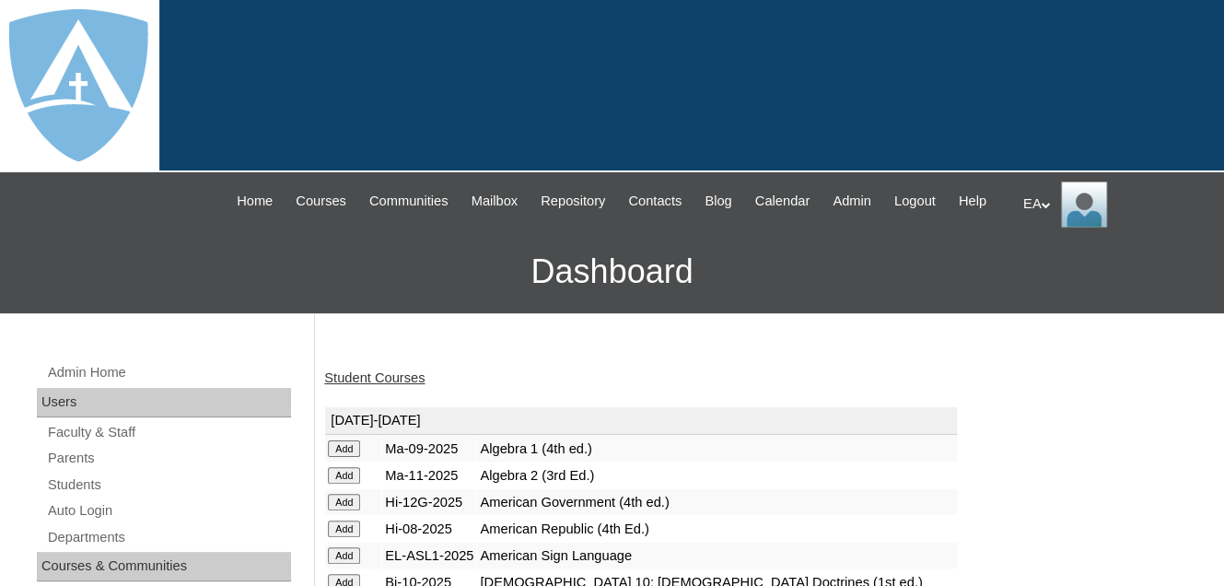
click at [398, 385] on link "Student Courses" at bounding box center [374, 377] width 100 height 15
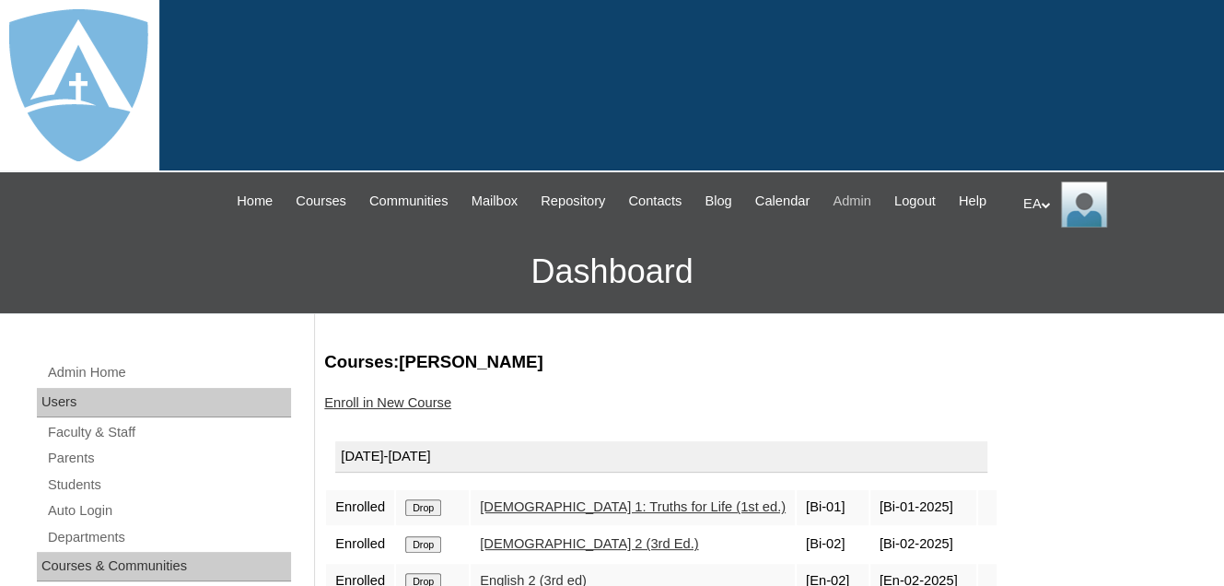
click at [871, 193] on span "Admin" at bounding box center [852, 201] width 39 height 21
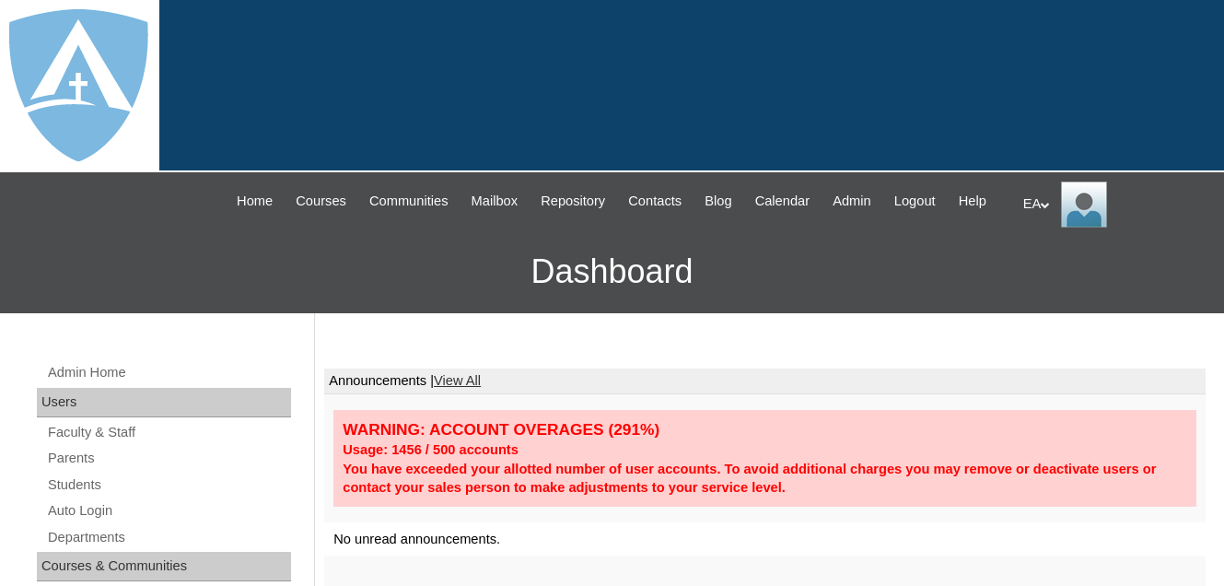
scroll to position [368, 0]
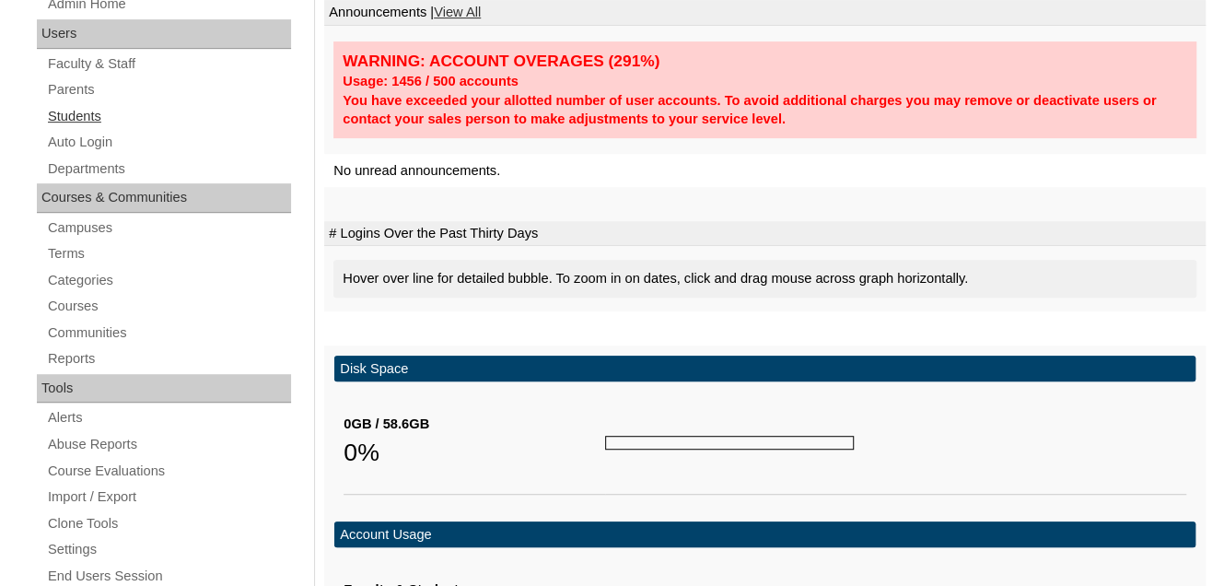
click at [64, 128] on link "Students" at bounding box center [168, 116] width 245 height 23
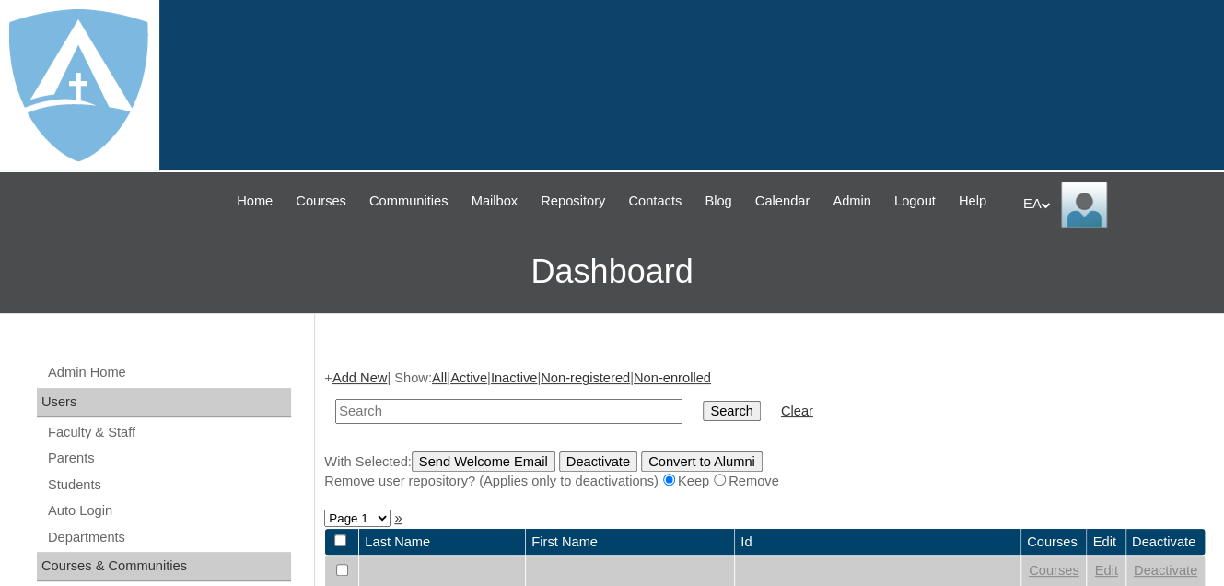
click at [415, 424] on input "text" at bounding box center [508, 411] width 347 height 25
type input "n"
type input "[PERSON_NAME]"
click at [703, 421] on input "Search" at bounding box center [731, 411] width 57 height 20
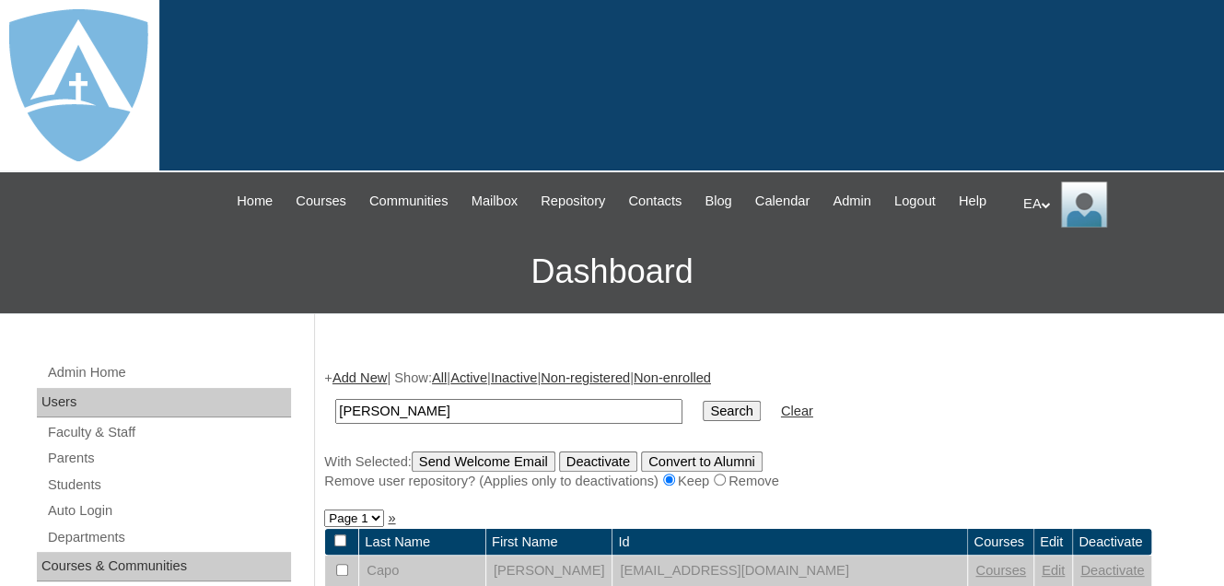
scroll to position [368, 0]
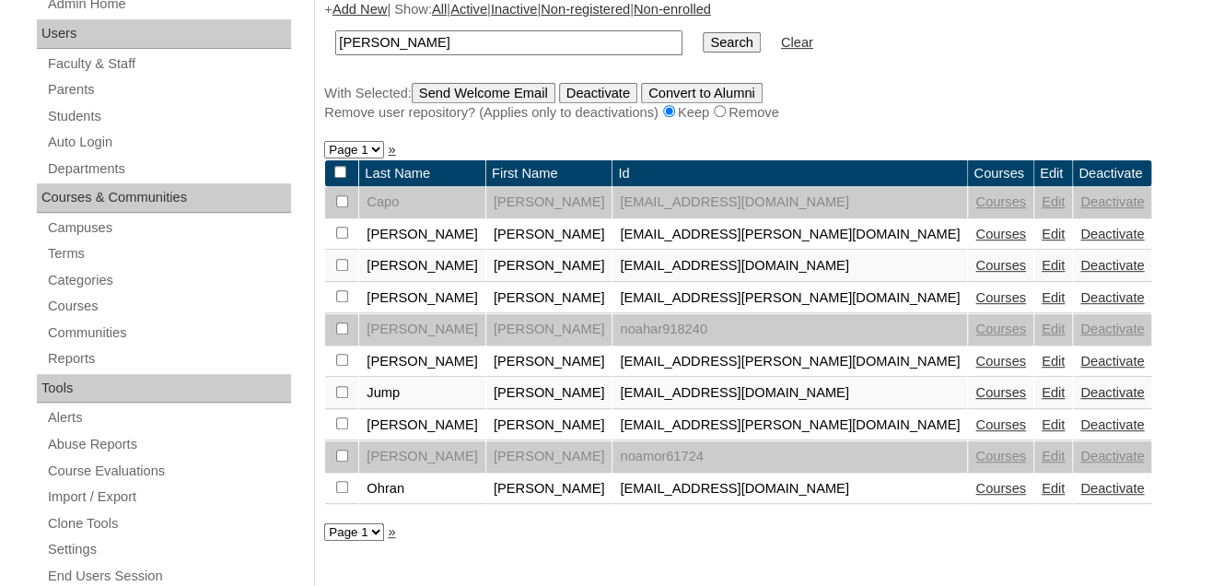
click at [976, 305] on link "Courses" at bounding box center [1001, 297] width 51 height 15
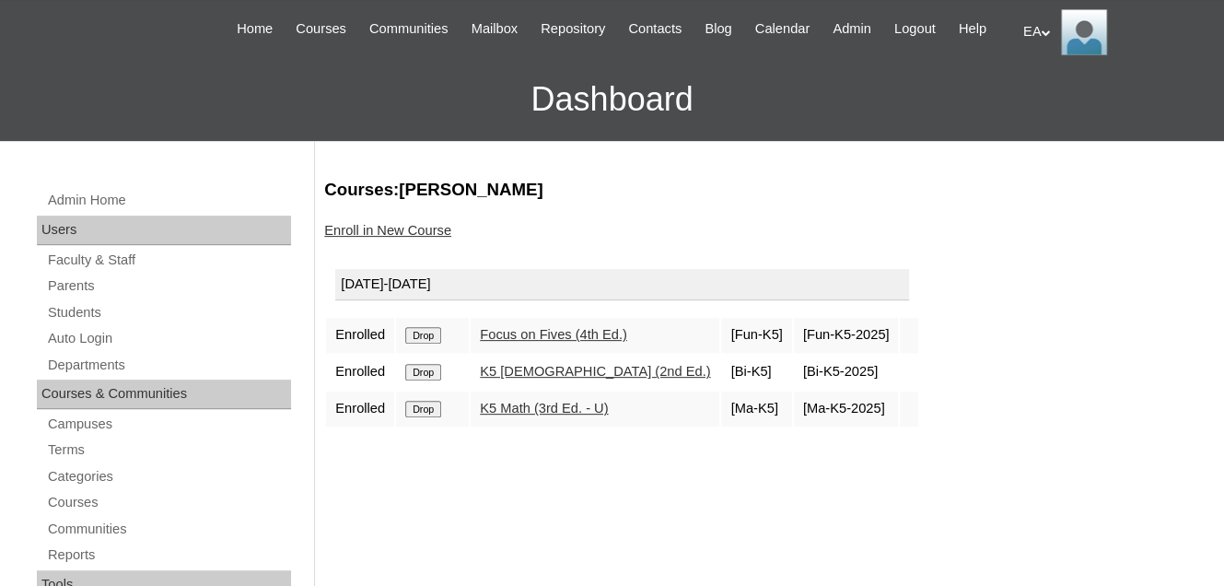
scroll to position [276, 0]
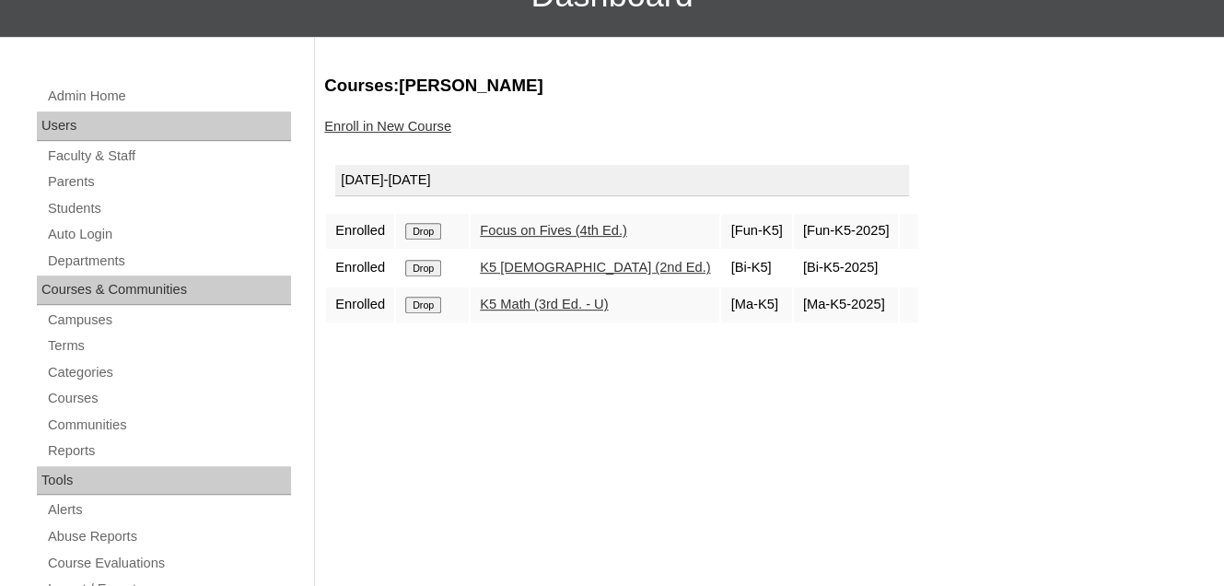
click at [432, 238] on form "Drop" at bounding box center [432, 230] width 54 height 15
click at [432, 240] on input "Drop" at bounding box center [423, 231] width 36 height 17
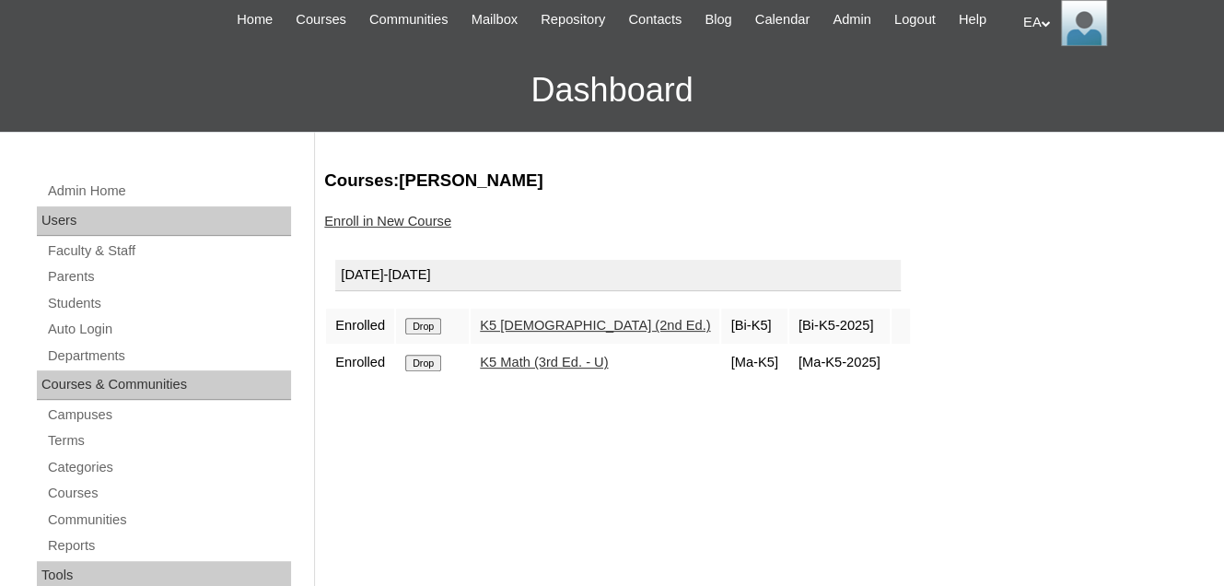
scroll to position [184, 0]
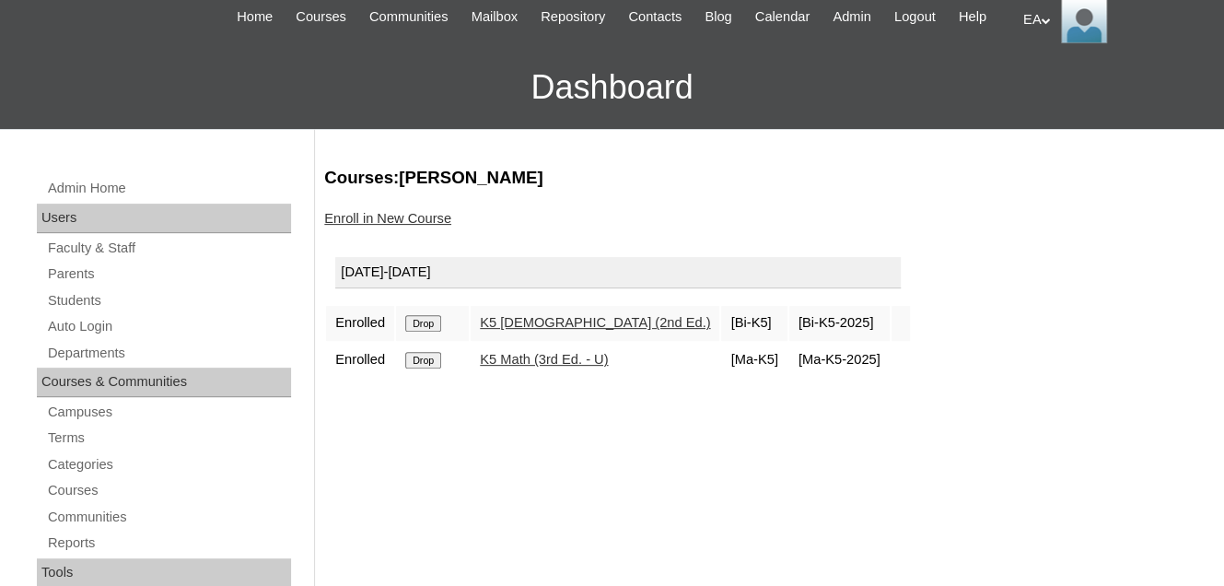
click at [426, 332] on input "Drop" at bounding box center [423, 323] width 36 height 17
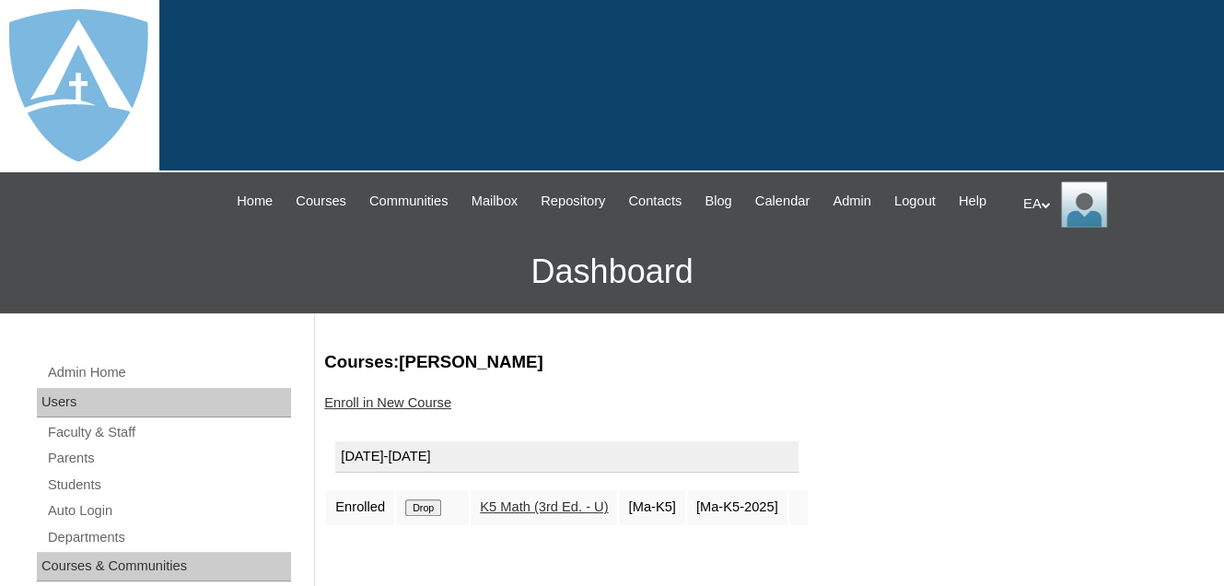
click at [427, 516] on input "Drop" at bounding box center [423, 507] width 36 height 17
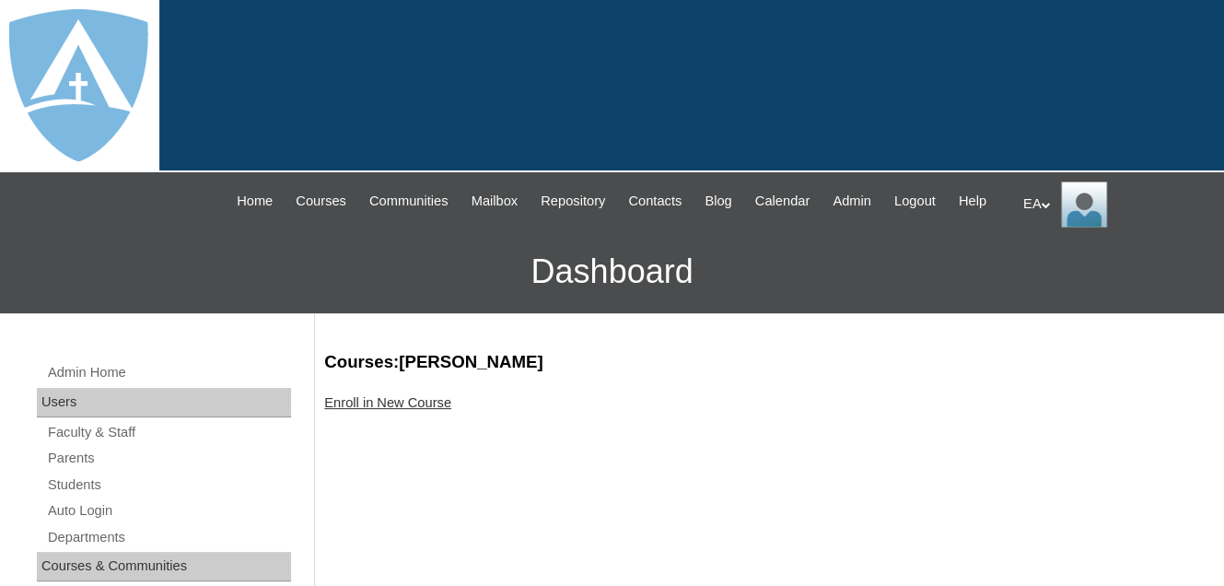
click at [379, 410] on link "Enroll in New Course" at bounding box center [387, 402] width 127 height 15
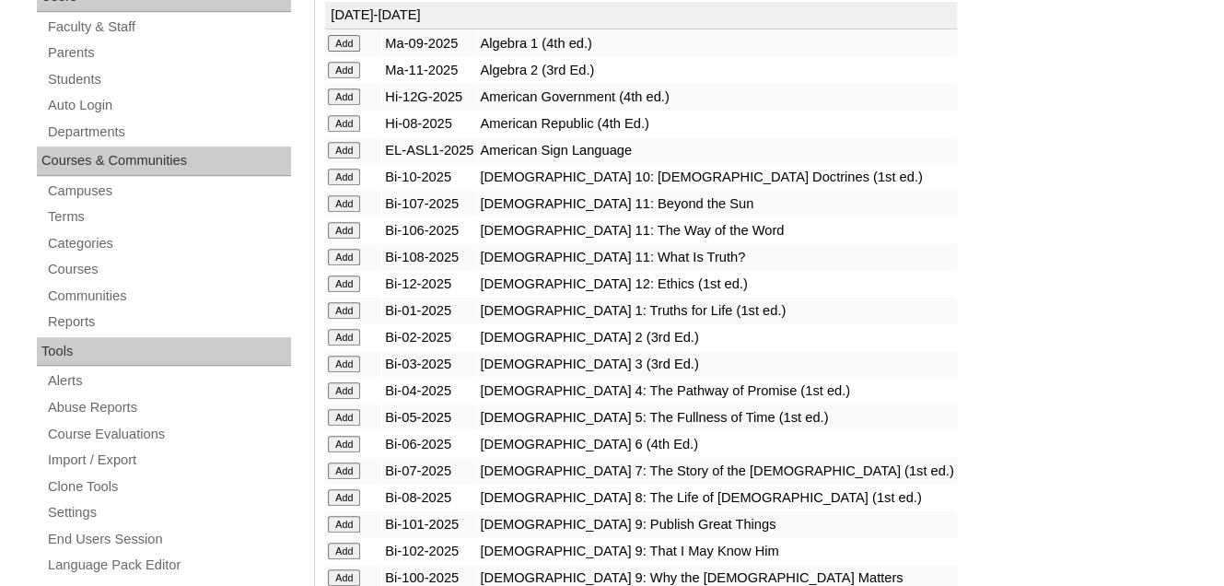
scroll to position [461, 0]
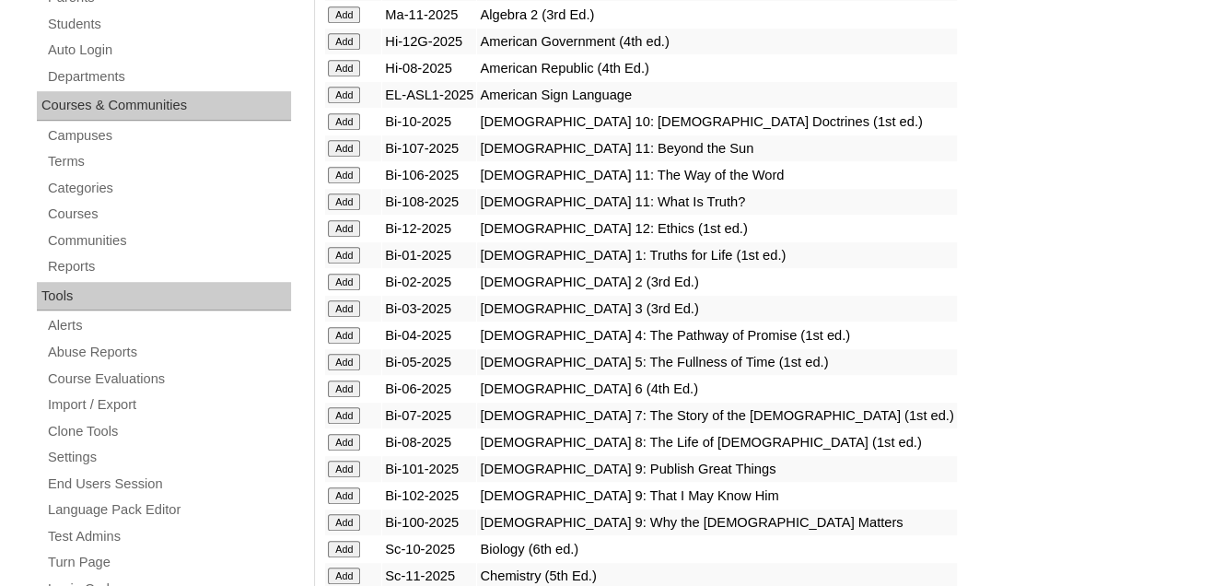
click at [341, 263] on input "Add" at bounding box center [344, 255] width 32 height 17
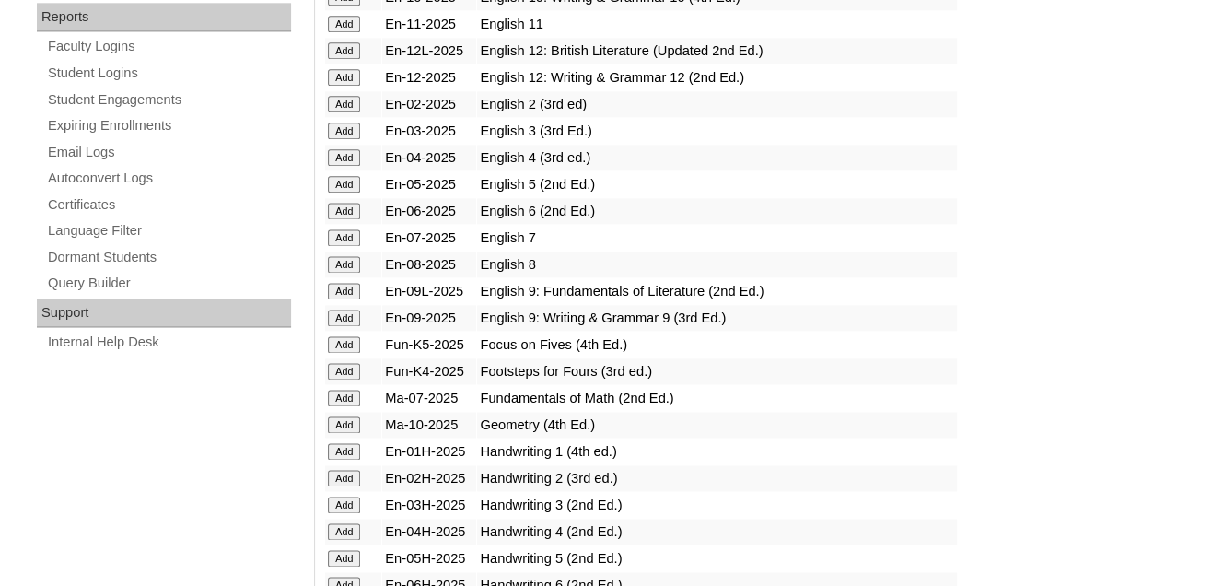
scroll to position [1290, 0]
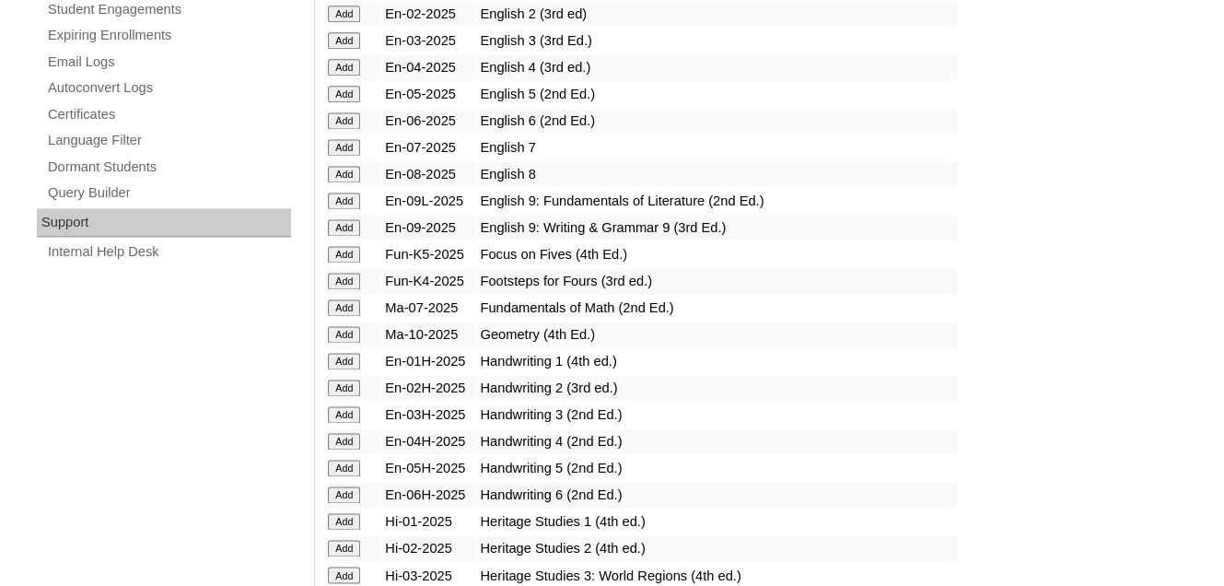
click at [345, 368] on input "Add" at bounding box center [344, 361] width 32 height 17
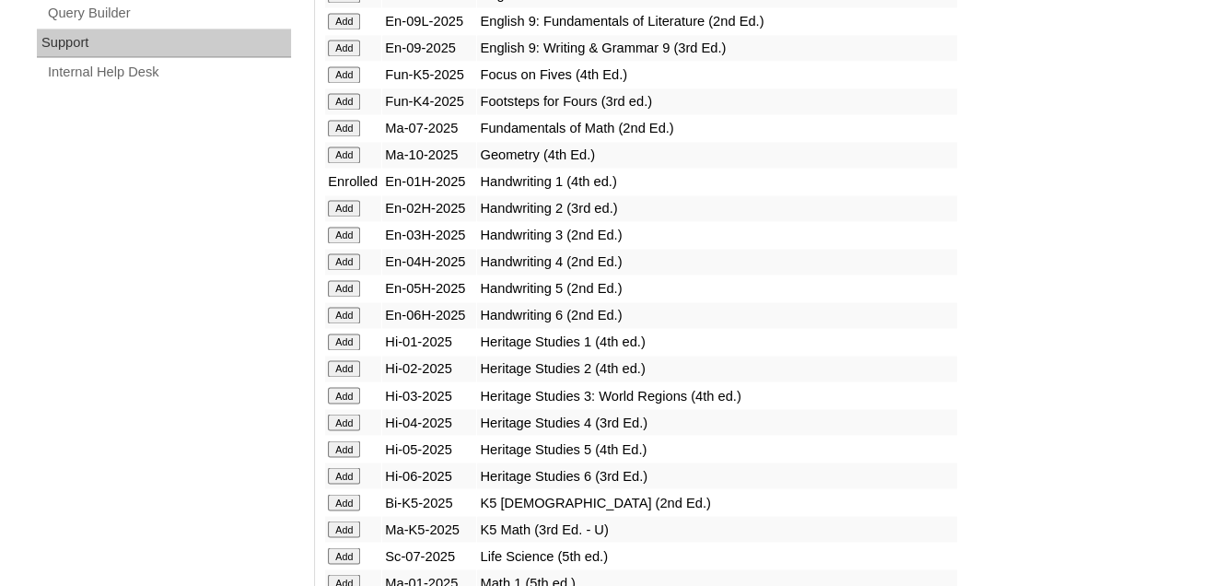
scroll to position [1474, 0]
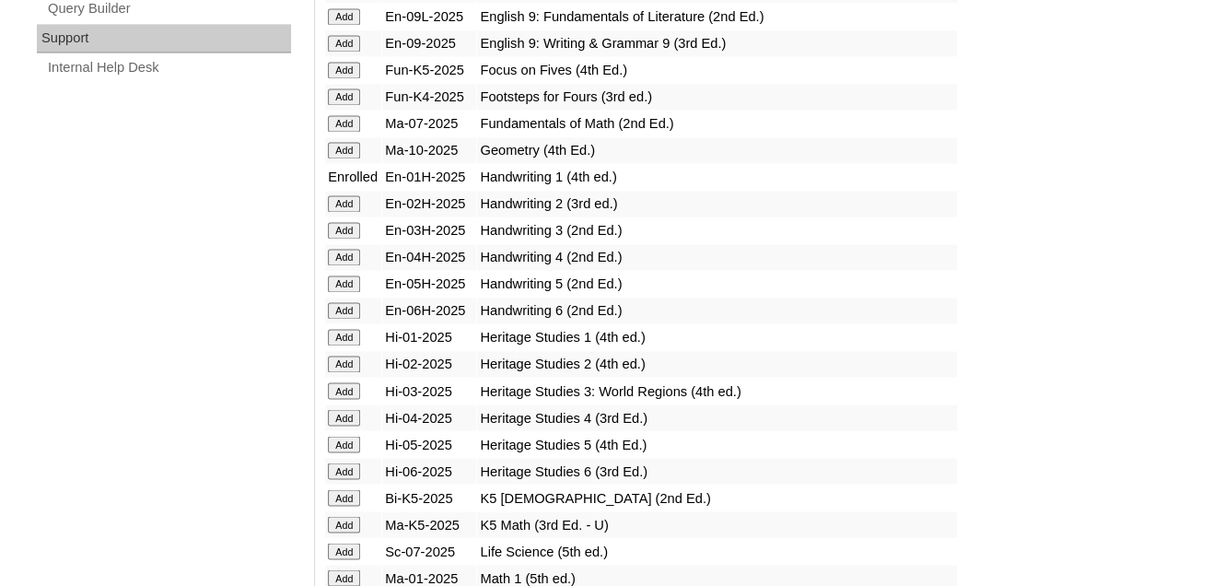
click at [349, 345] on input "Add" at bounding box center [344, 337] width 32 height 17
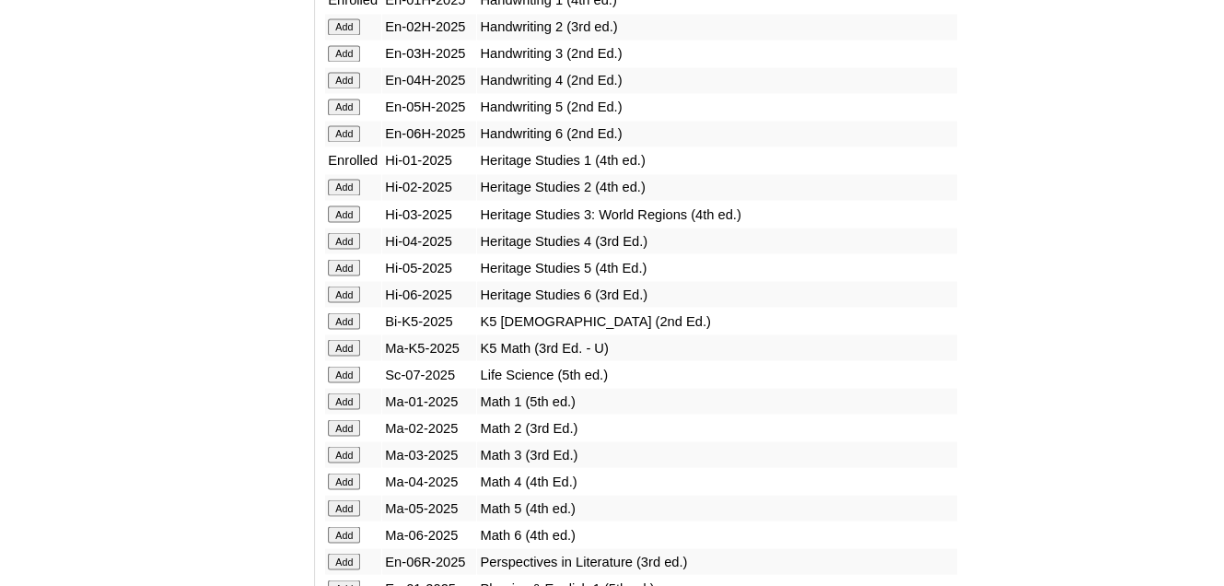
scroll to position [1658, 0]
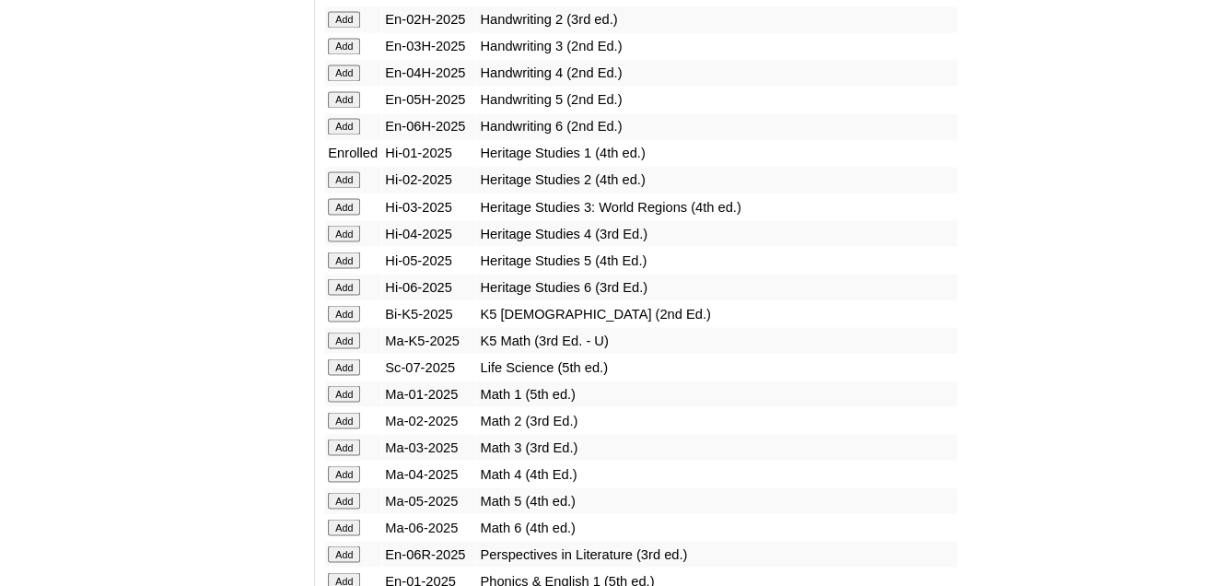
click at [347, 391] on input "Add" at bounding box center [344, 393] width 32 height 17
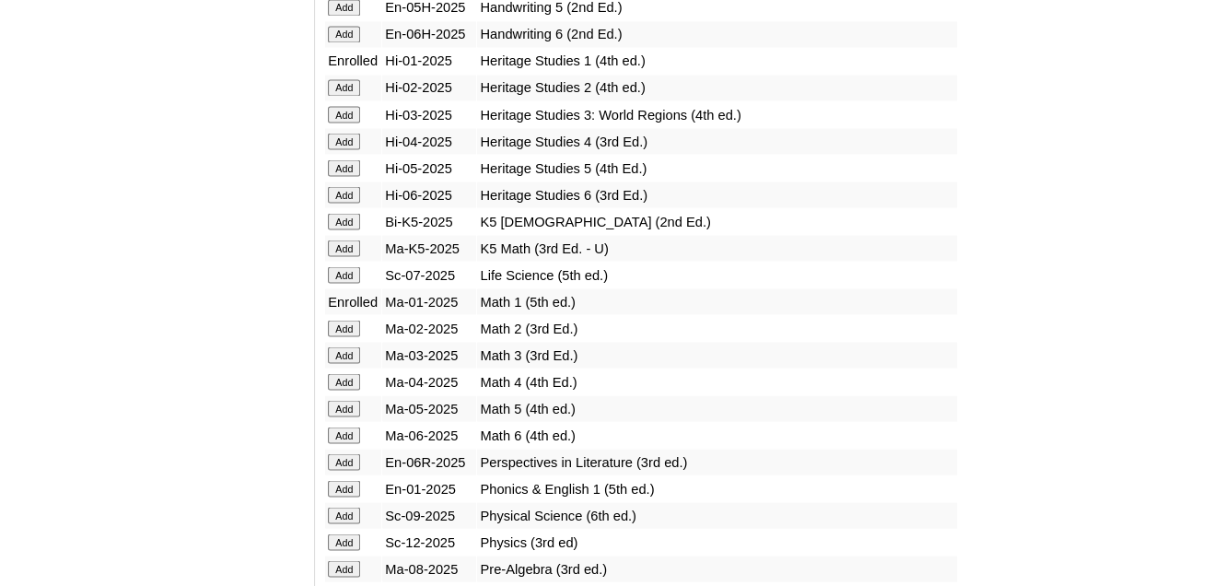
scroll to position [1935, 0]
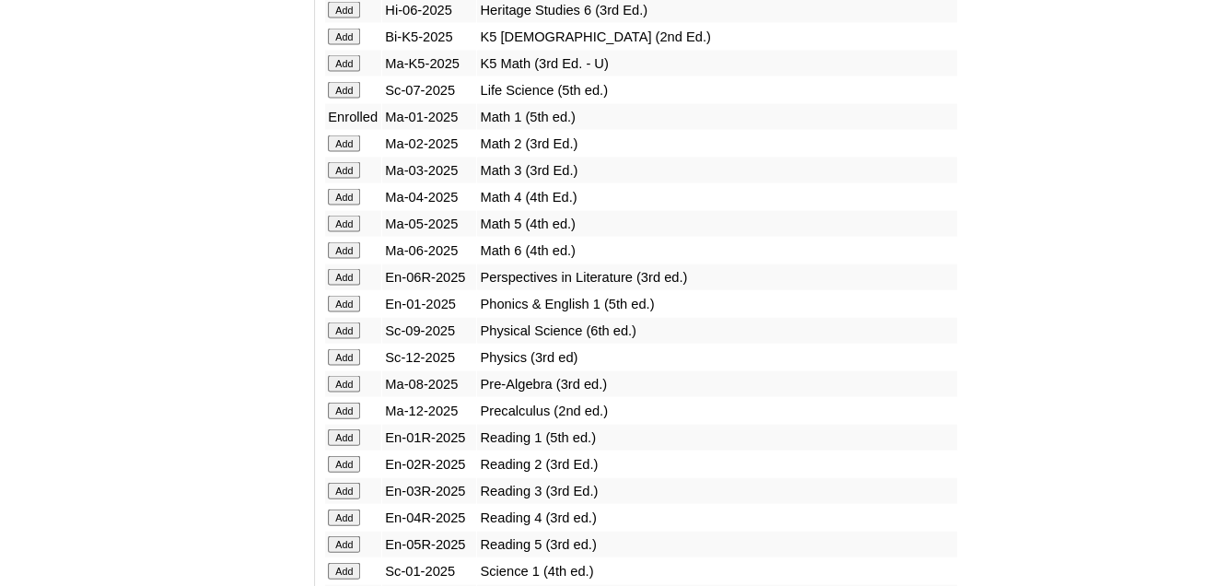
click at [346, 305] on input "Add" at bounding box center [344, 304] width 32 height 17
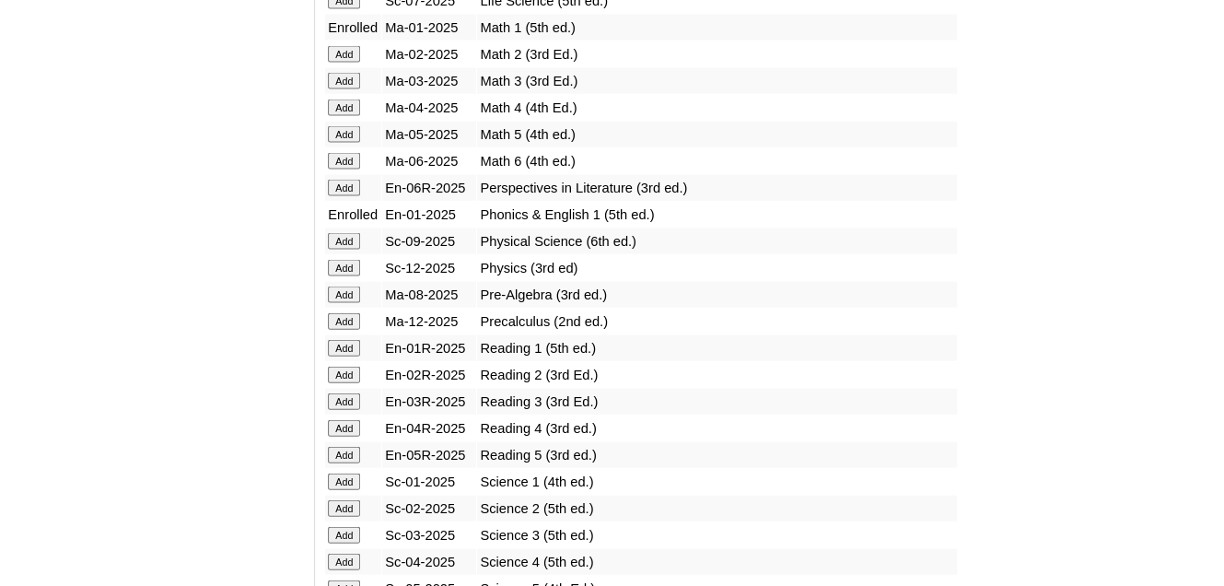
scroll to position [2027, 0]
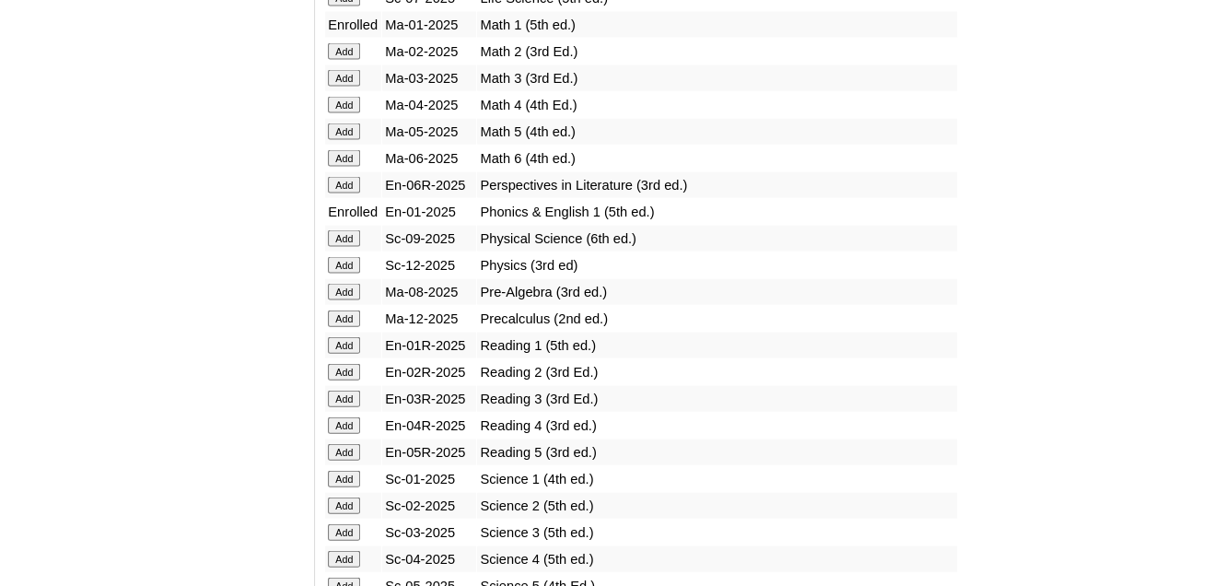
click at [344, 340] on input "Add" at bounding box center [344, 345] width 32 height 17
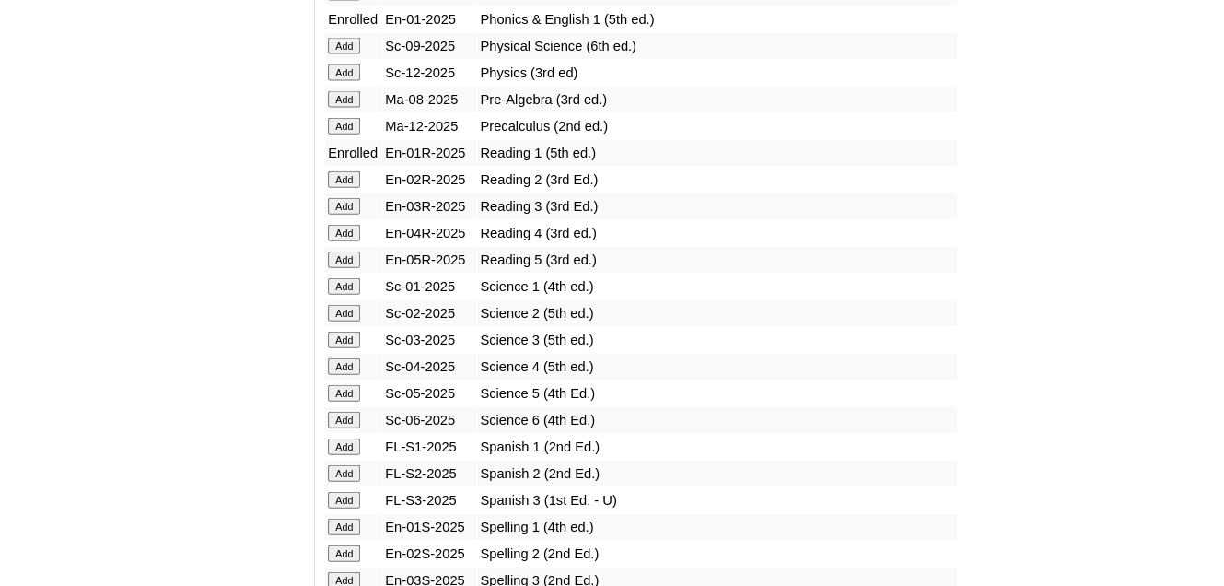
scroll to position [2211, 0]
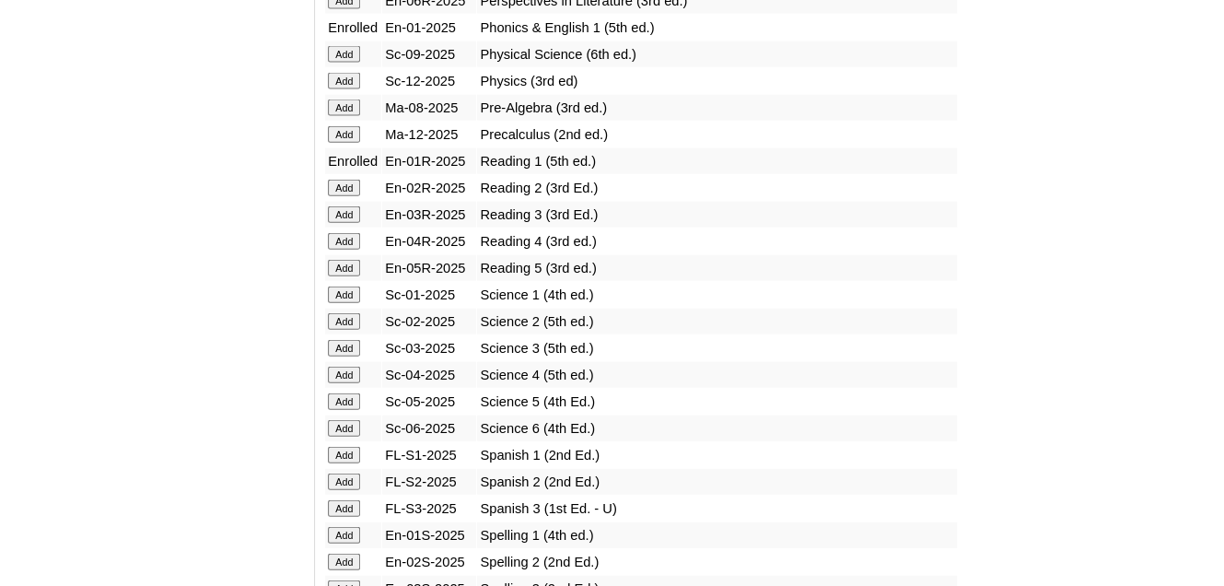
click at [351, 292] on input "Add" at bounding box center [344, 294] width 32 height 17
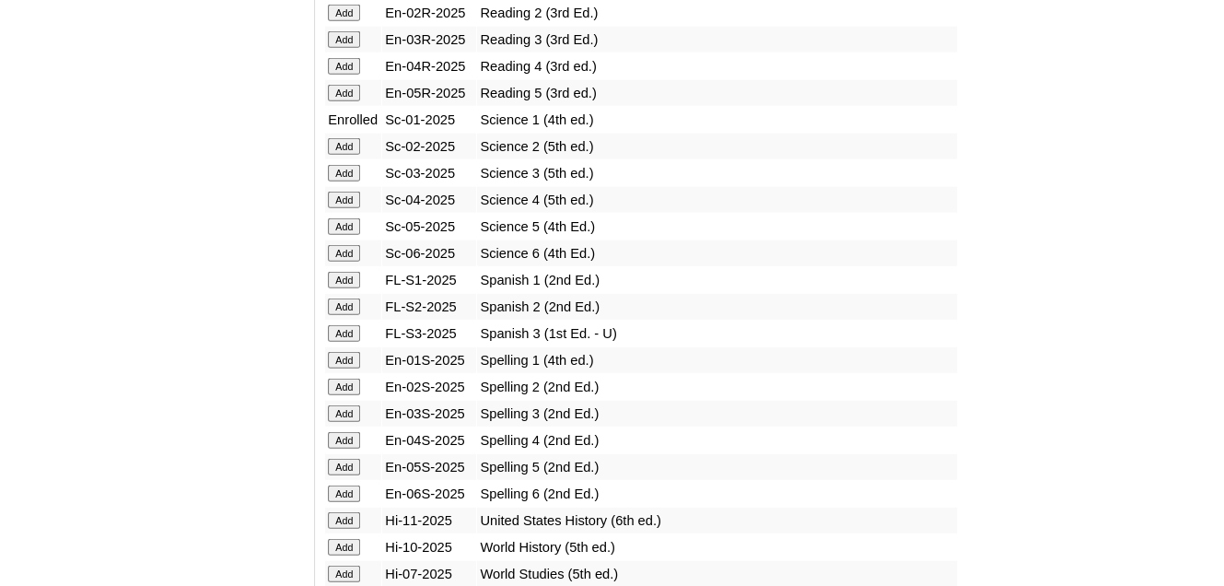
scroll to position [2395, 0]
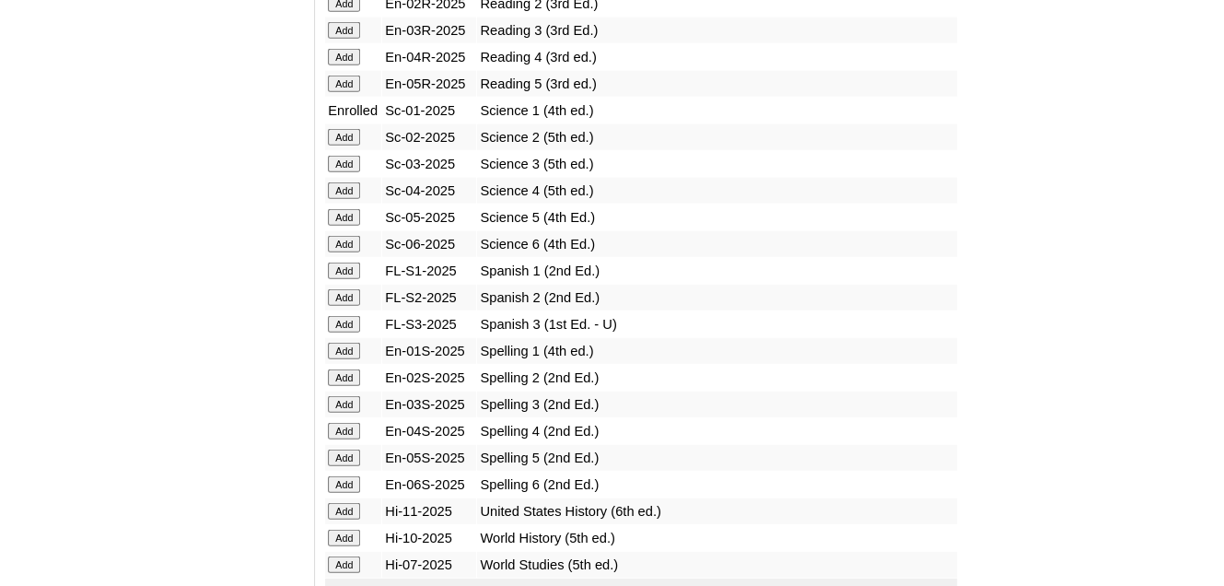
click at [345, 343] on input "Add" at bounding box center [344, 351] width 32 height 17
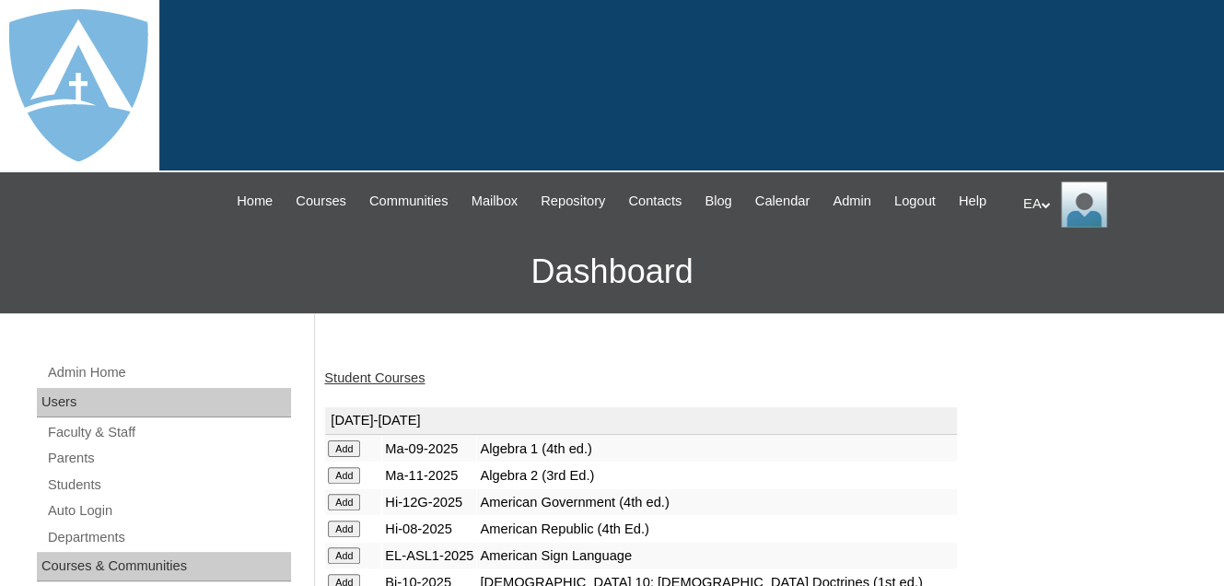
click at [363, 385] on link "Student Courses" at bounding box center [374, 377] width 100 height 15
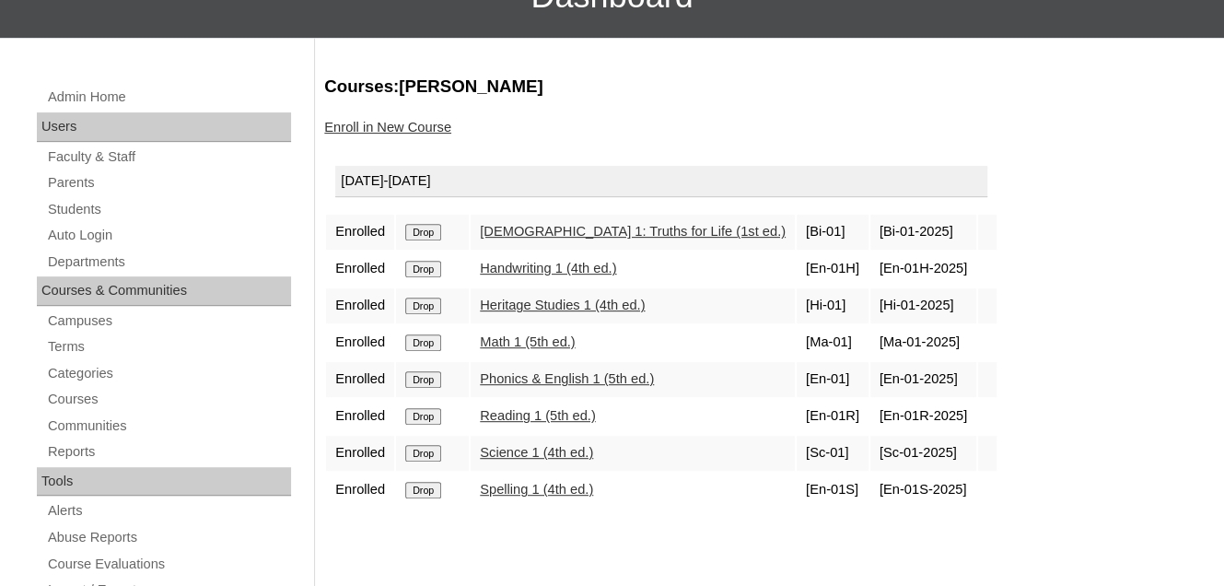
scroll to position [276, 0]
